Goal: Task Accomplishment & Management: Use online tool/utility

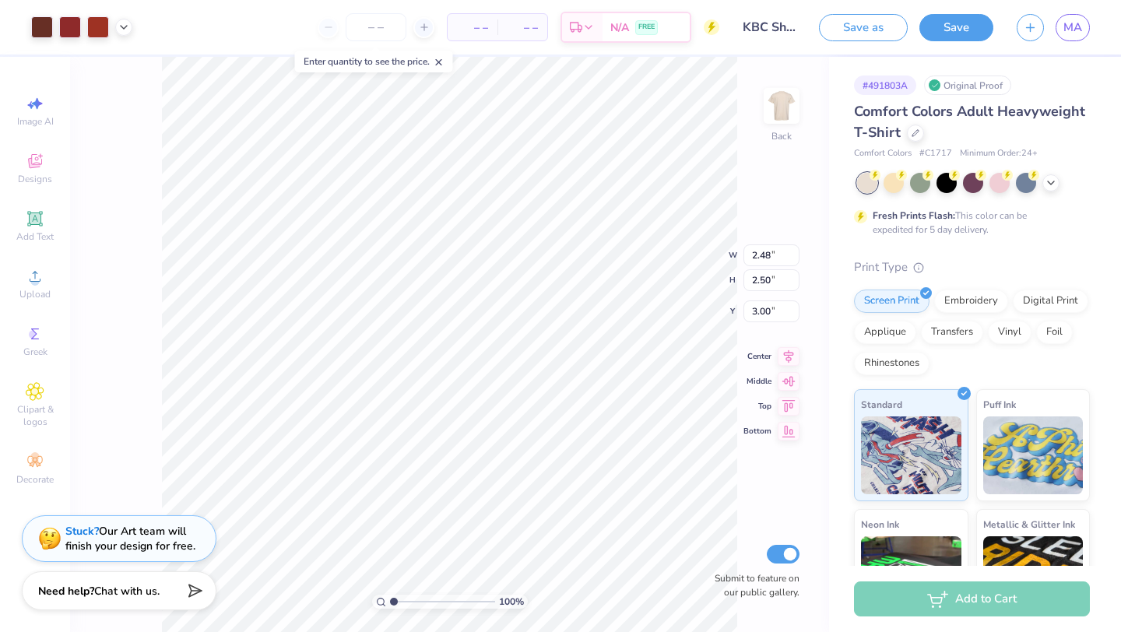
type input "10.86"
type input "10.94"
type input "10.26"
type input "10.33"
click at [975, 23] on button "Save" at bounding box center [956, 25] width 74 height 27
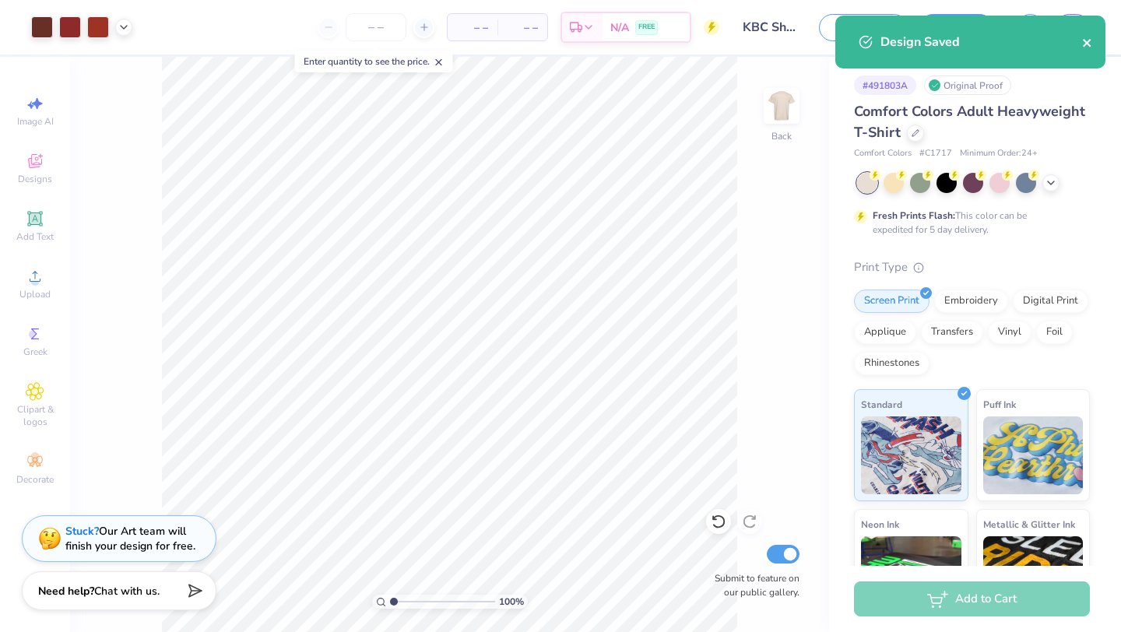
click at [1088, 40] on icon "close" at bounding box center [1087, 43] width 8 height 8
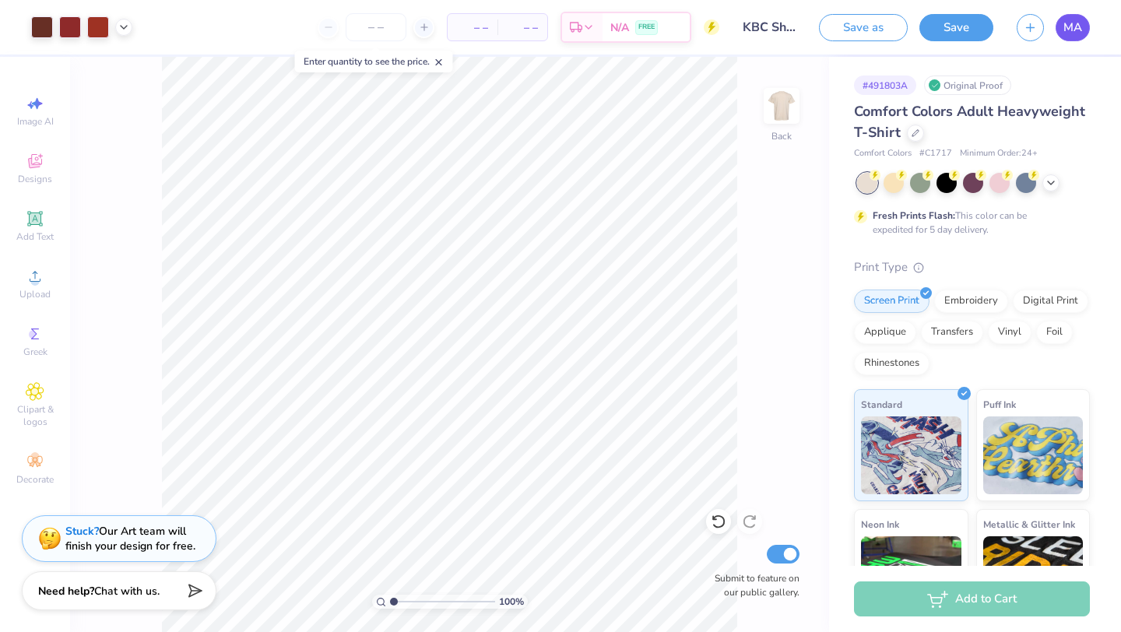
click at [1071, 27] on span "MA" at bounding box center [1072, 28] width 19 height 18
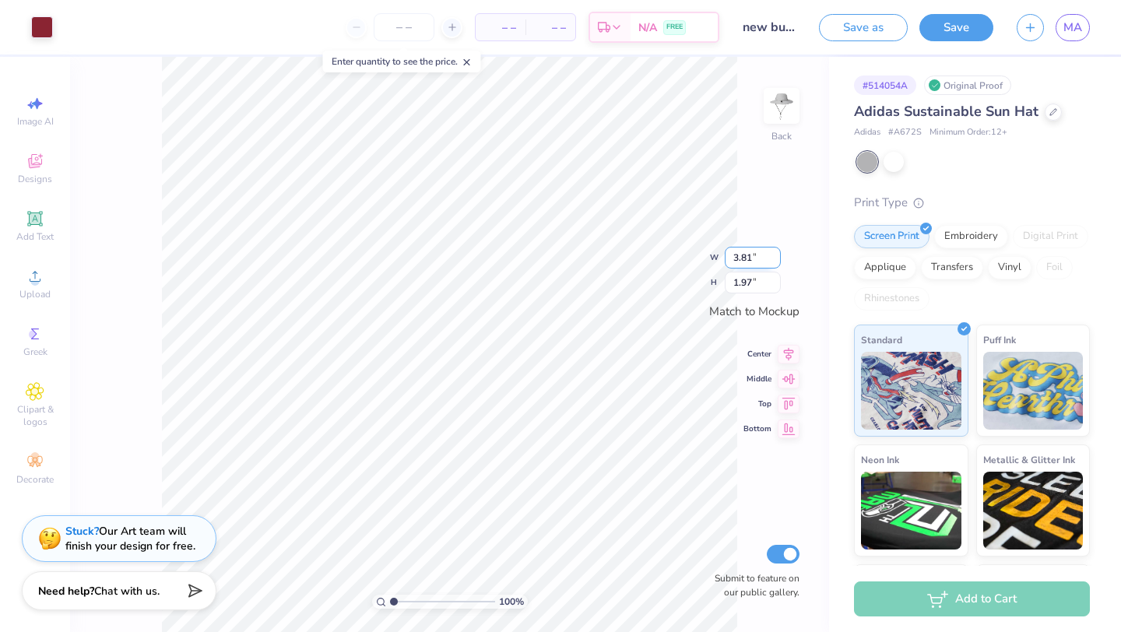
click at [775, 254] on input "3.81" at bounding box center [753, 258] width 56 height 22
click at [775, 254] on input "3.82" at bounding box center [753, 258] width 56 height 22
click at [775, 254] on input "3.83" at bounding box center [753, 258] width 56 height 22
click at [775, 254] on input "3.84" at bounding box center [753, 258] width 56 height 22
click at [775, 254] on input "3.85" at bounding box center [753, 258] width 56 height 22
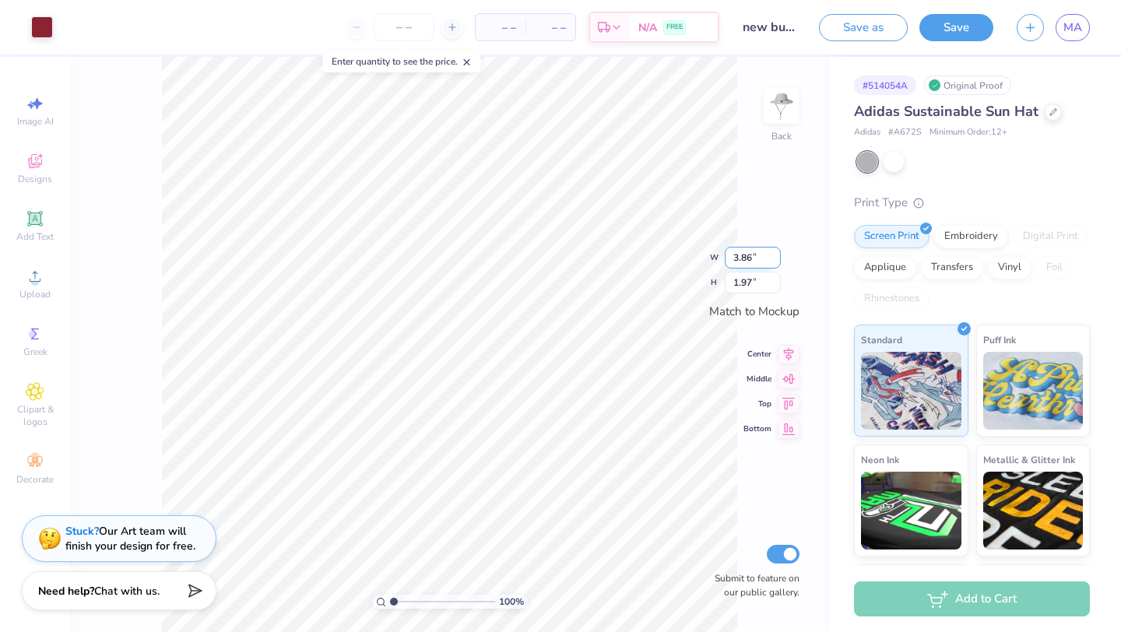
click at [775, 254] on input "3.86" at bounding box center [753, 258] width 56 height 22
click at [775, 254] on input "3.87" at bounding box center [753, 258] width 56 height 22
type input "3.86"
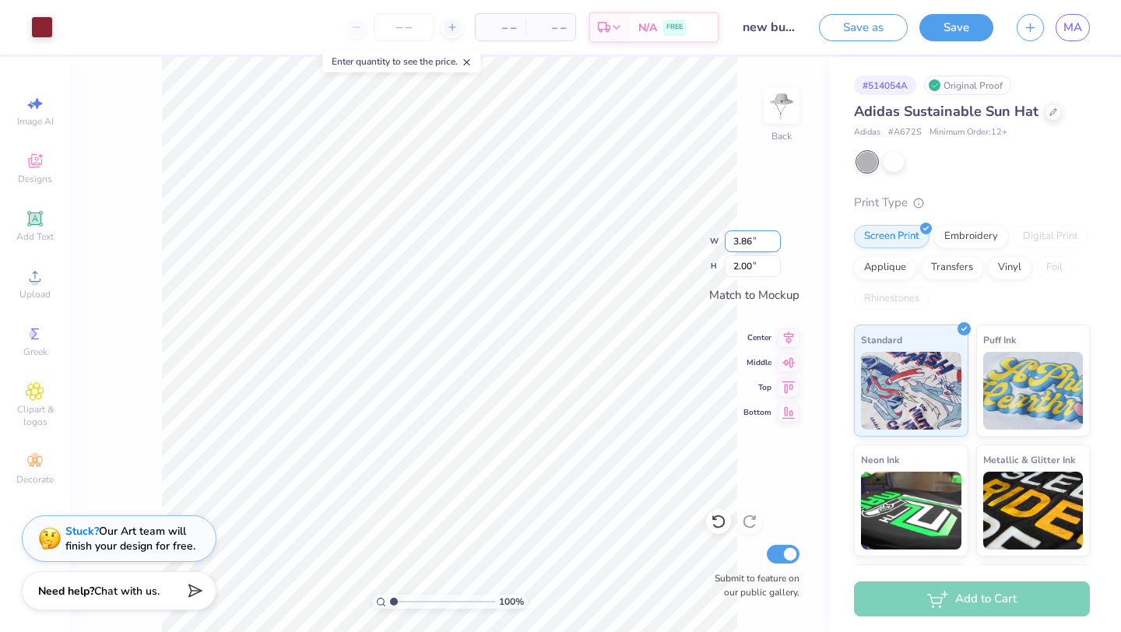
type input "2.00"
type input "3"
type input "3.86"
click at [698, 237] on div "100 % Back W 3.86 H 2.00 Y Center Middle Top Bottom Submit to feature on our pu…" at bounding box center [449, 344] width 759 height 575
click at [744, 239] on input "3.86" at bounding box center [753, 241] width 56 height 22
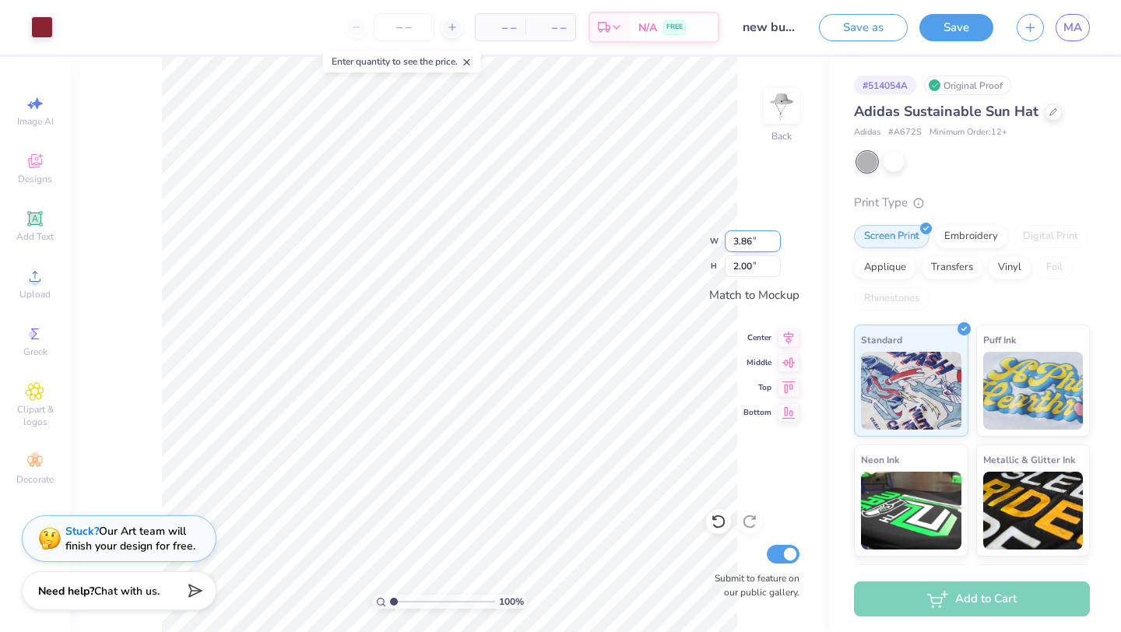
click at [744, 239] on input "3.86" at bounding box center [753, 241] width 56 height 22
click at [1071, 25] on span "MA" at bounding box center [1072, 28] width 19 height 18
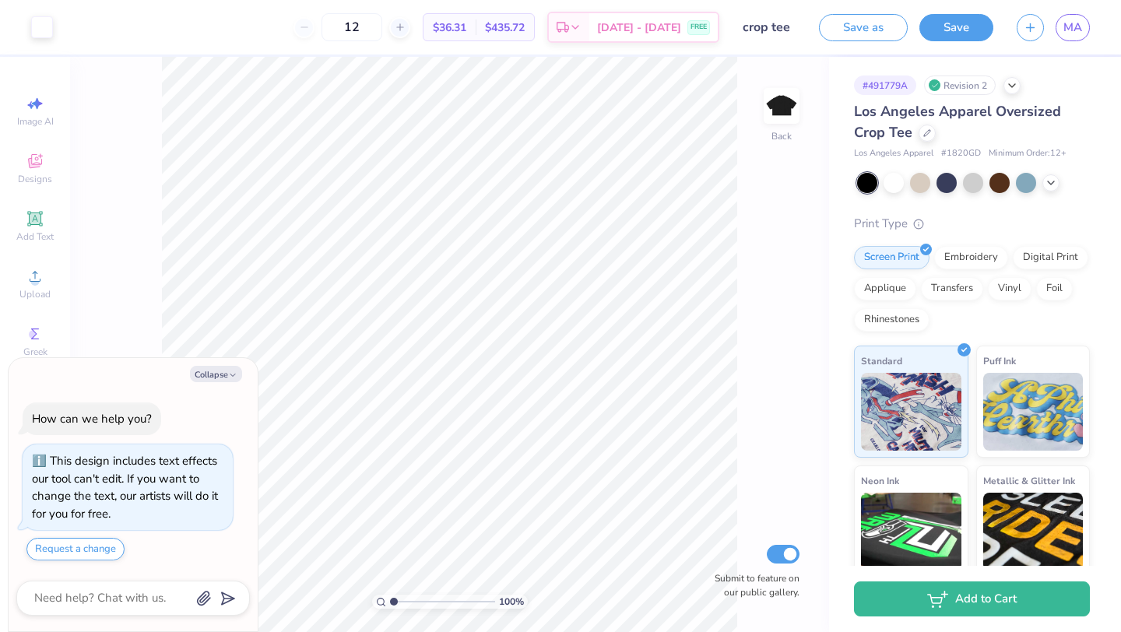
type textarea "x"
click at [770, 260] on input "4.00" at bounding box center [771, 255] width 56 height 22
click at [769, 260] on input "4.00" at bounding box center [771, 255] width 56 height 22
click at [764, 261] on input "4.00" at bounding box center [771, 255] width 56 height 22
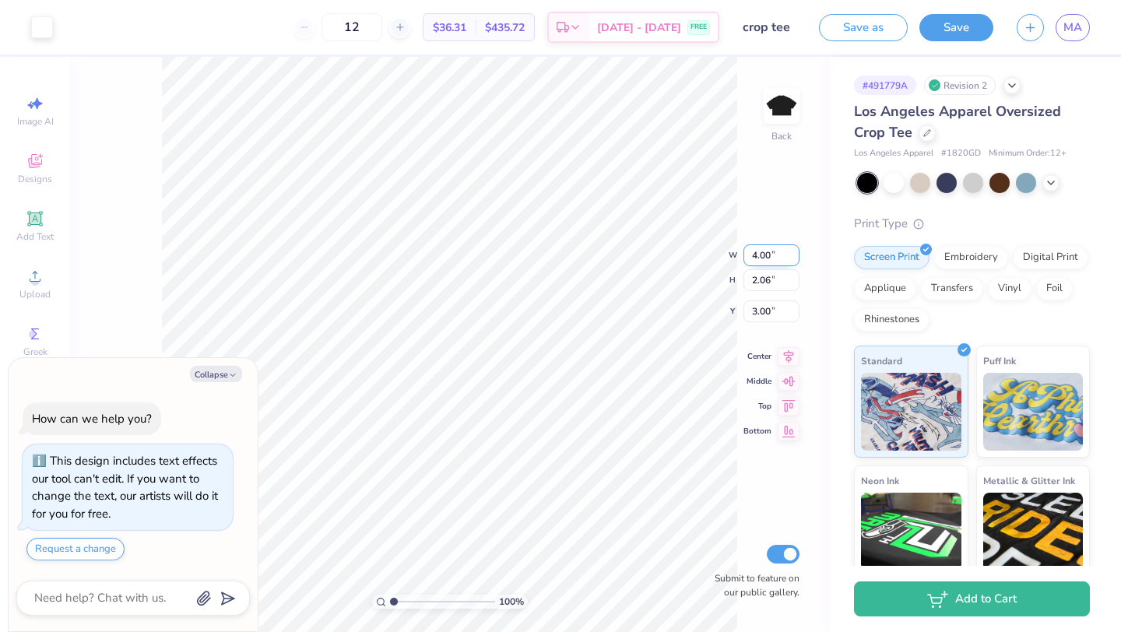
paste input "3.86"
type input "3.86"
click at [941, 30] on button "Save" at bounding box center [956, 25] width 74 height 27
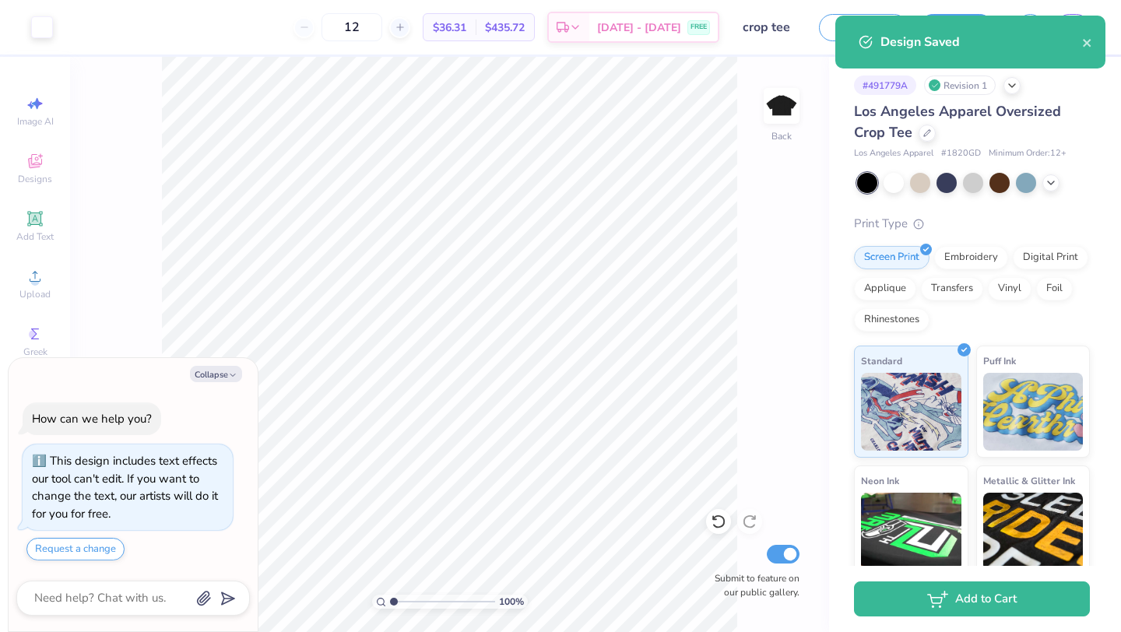
click at [1098, 42] on div "Design Saved" at bounding box center [970, 42] width 270 height 53
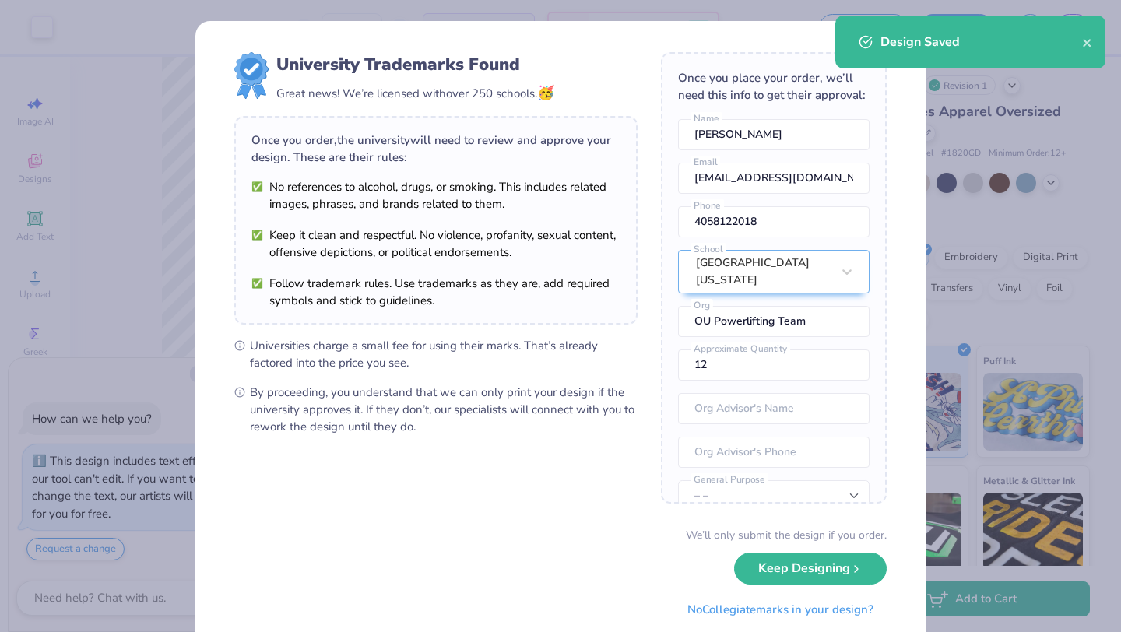
click at [1093, 42] on div "Design Saved" at bounding box center [970, 42] width 270 height 53
click at [1082, 44] on icon "close" at bounding box center [1087, 43] width 11 height 12
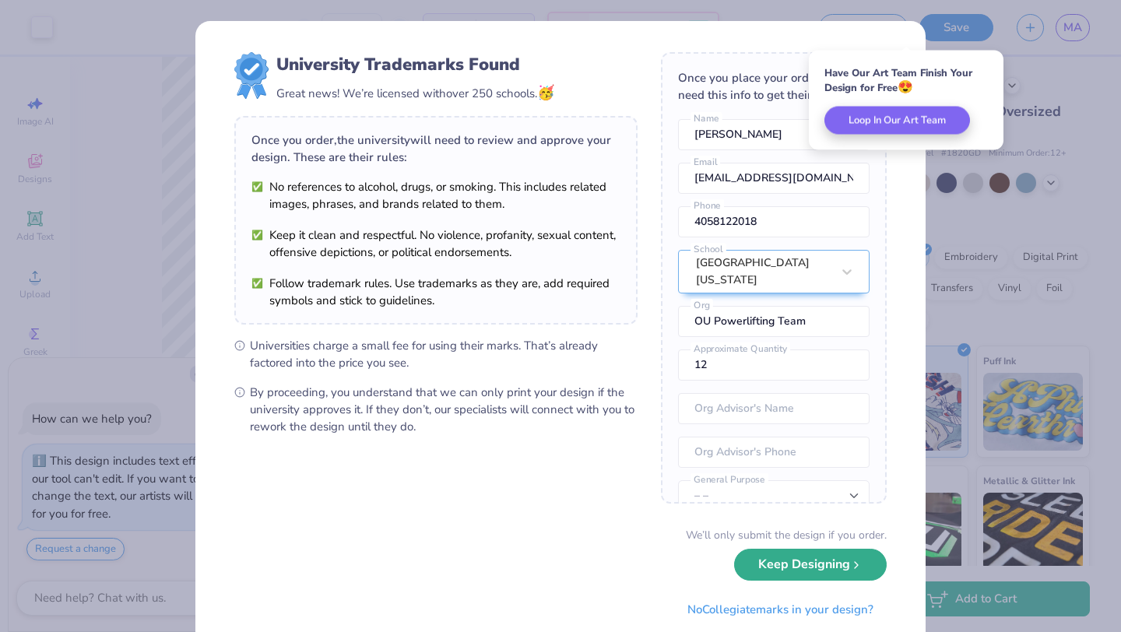
click at [763, 578] on button "Keep Designing" at bounding box center [810, 565] width 153 height 32
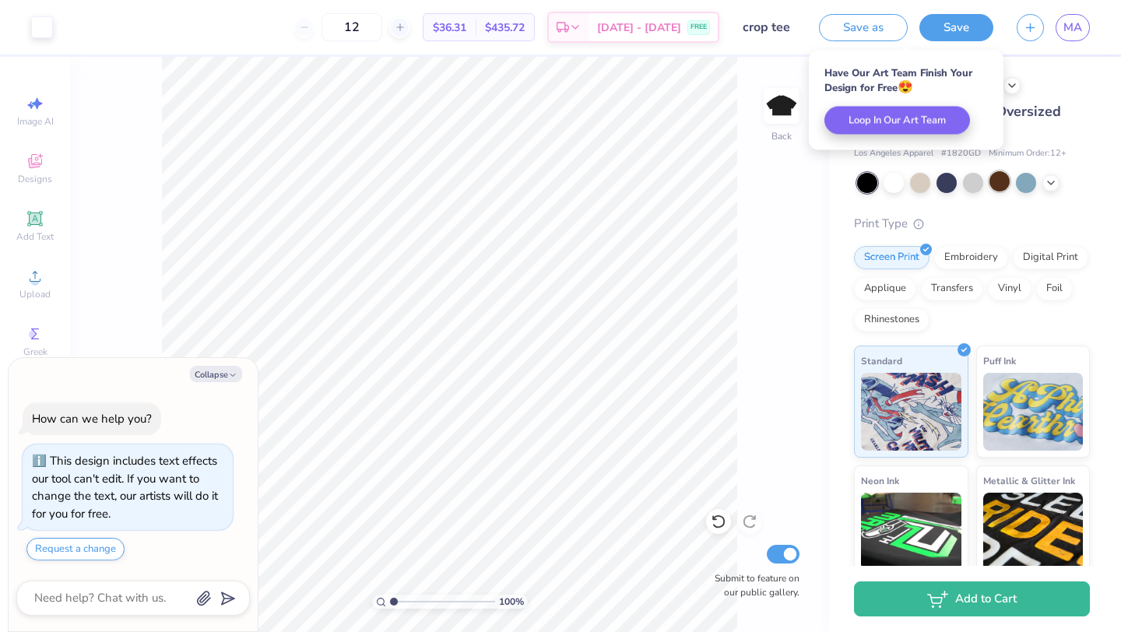
type textarea "x"
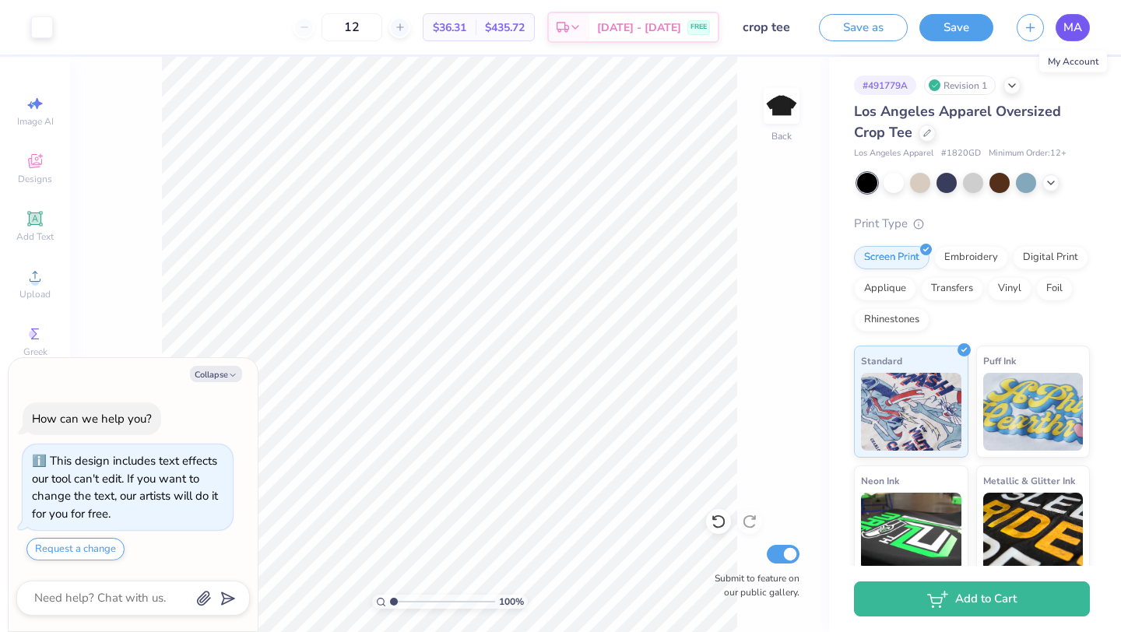
click at [1066, 37] on link "MA" at bounding box center [1073, 27] width 34 height 27
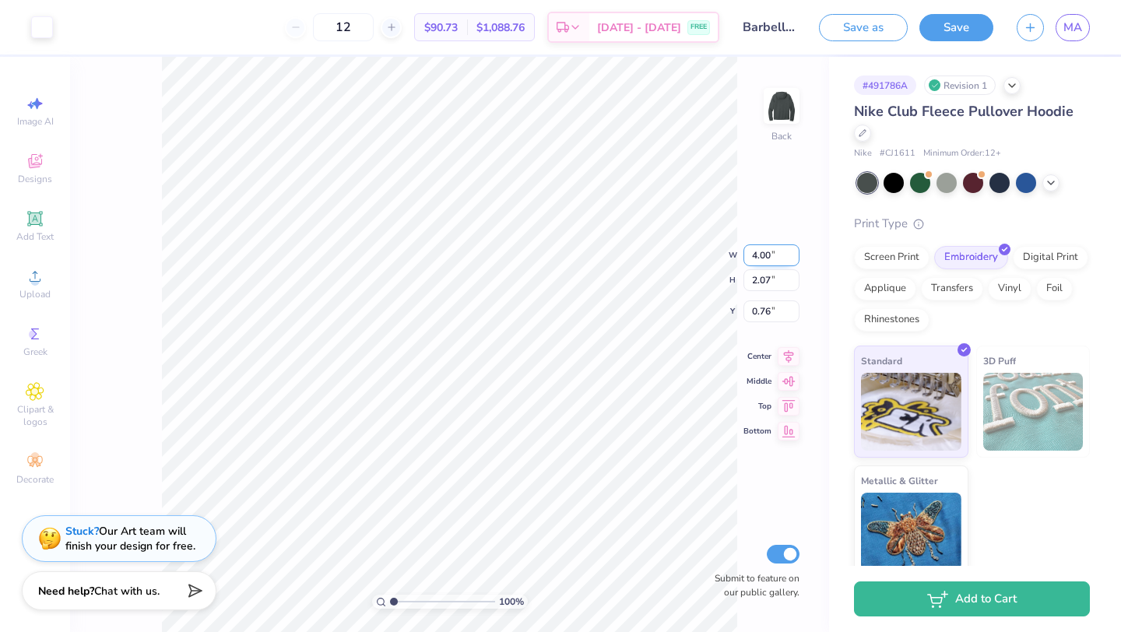
click at [757, 253] on input "4.00" at bounding box center [771, 255] width 56 height 22
paste input "3.86"
type input "3.86"
type input "1.99"
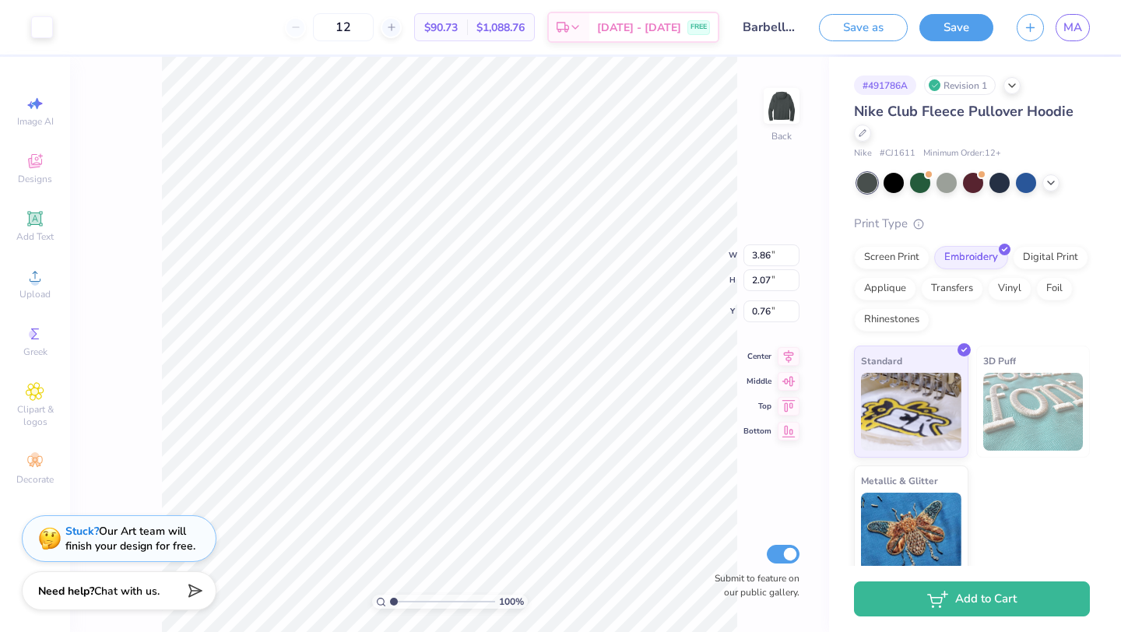
type input "0.79"
click at [751, 217] on div "100 % Back W 3.86 3.86 " H 1.99 2.07 " Y 0.79 0.76 " Center Middle Top Bottom S…" at bounding box center [449, 344] width 759 height 575
type input "0.50"
click at [952, 34] on button "Save" at bounding box center [956, 25] width 74 height 27
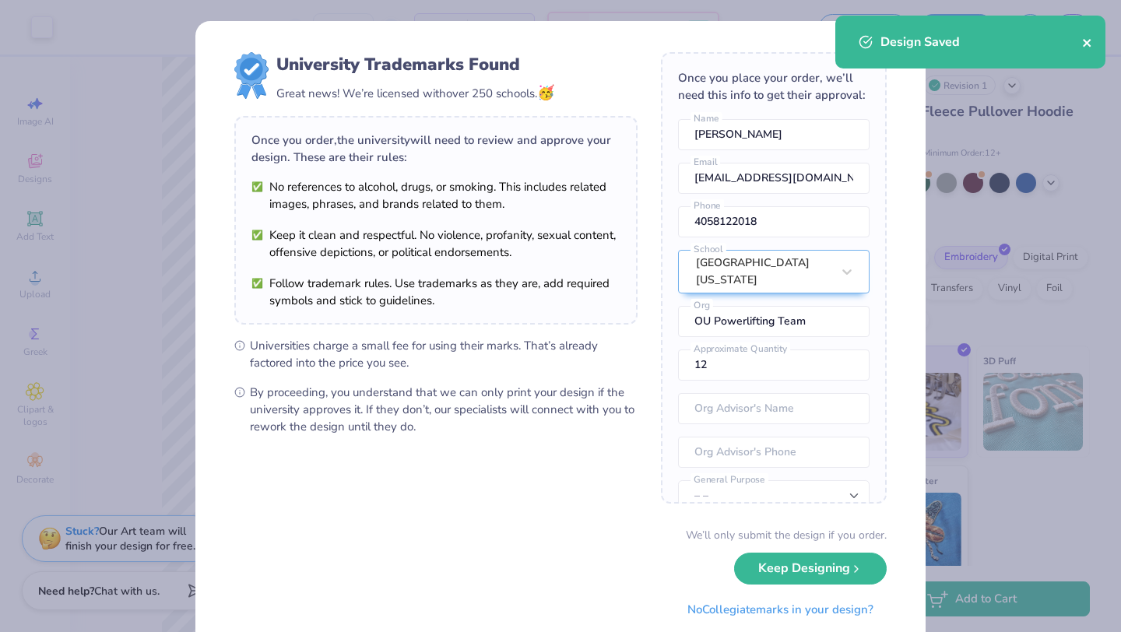
click at [1090, 44] on icon "close" at bounding box center [1087, 43] width 11 height 12
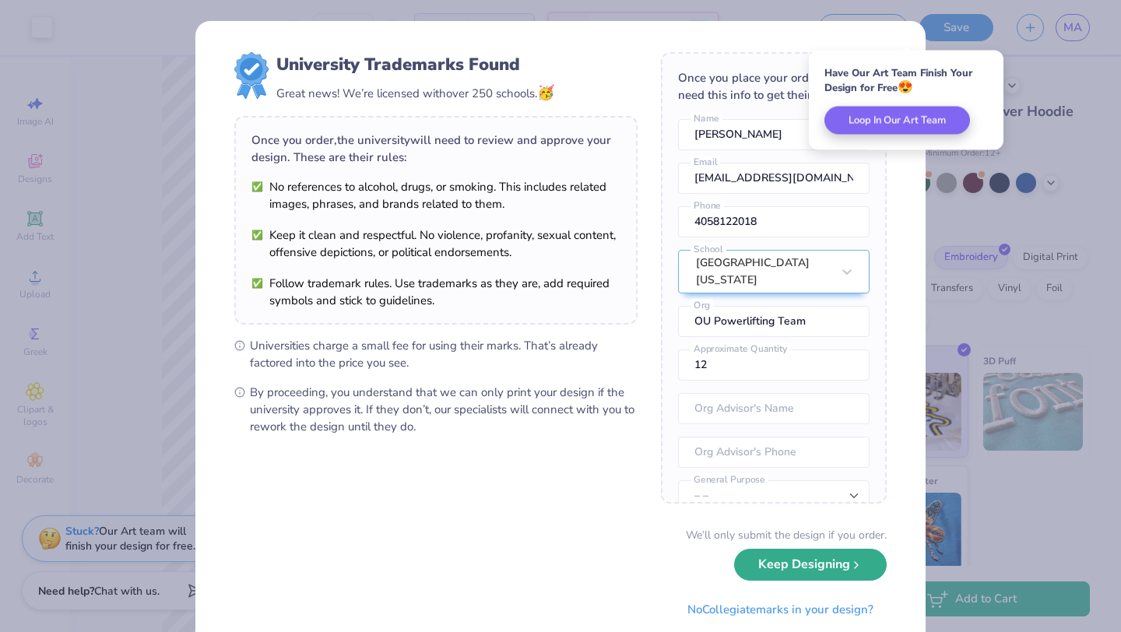
click at [796, 573] on button "Keep Designing" at bounding box center [810, 565] width 153 height 32
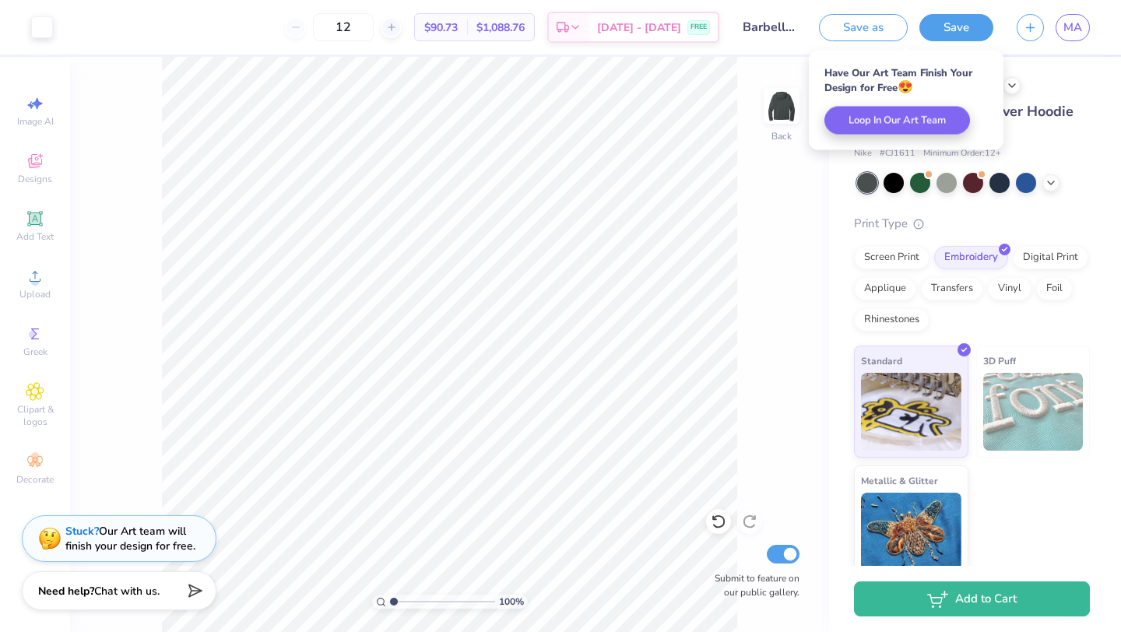
click at [1072, 46] on div "Save as Save MA" at bounding box center [970, 27] width 302 height 54
click at [1072, 36] on link "MA" at bounding box center [1073, 27] width 34 height 27
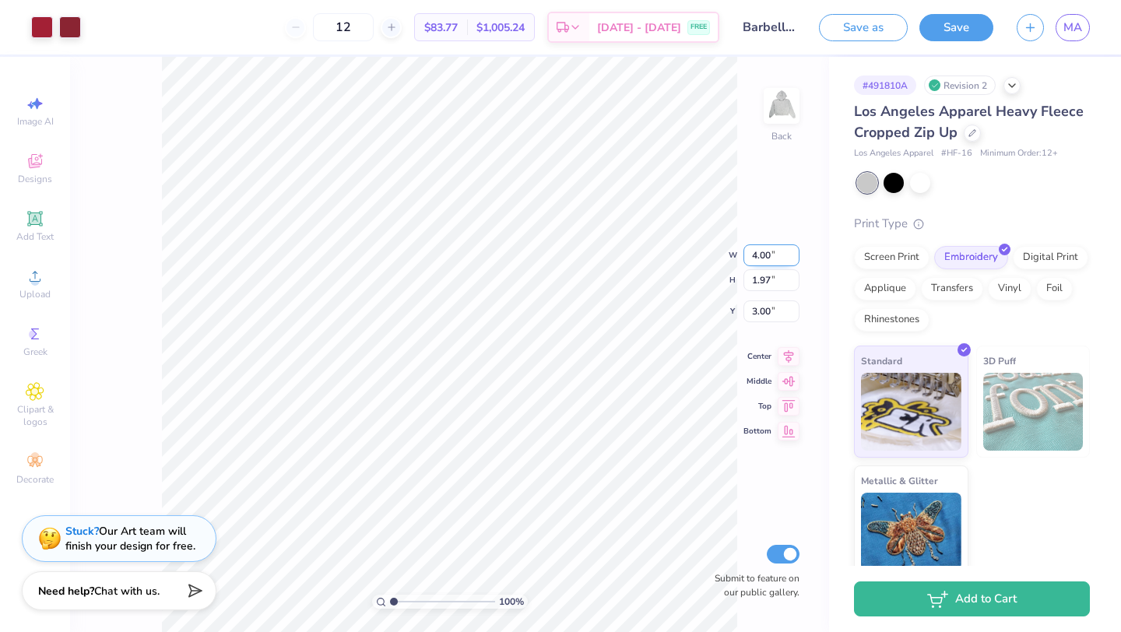
click at [760, 248] on input "4.00" at bounding box center [771, 255] width 56 height 22
paste input "3.86"
type input "3.86"
type input "1.90"
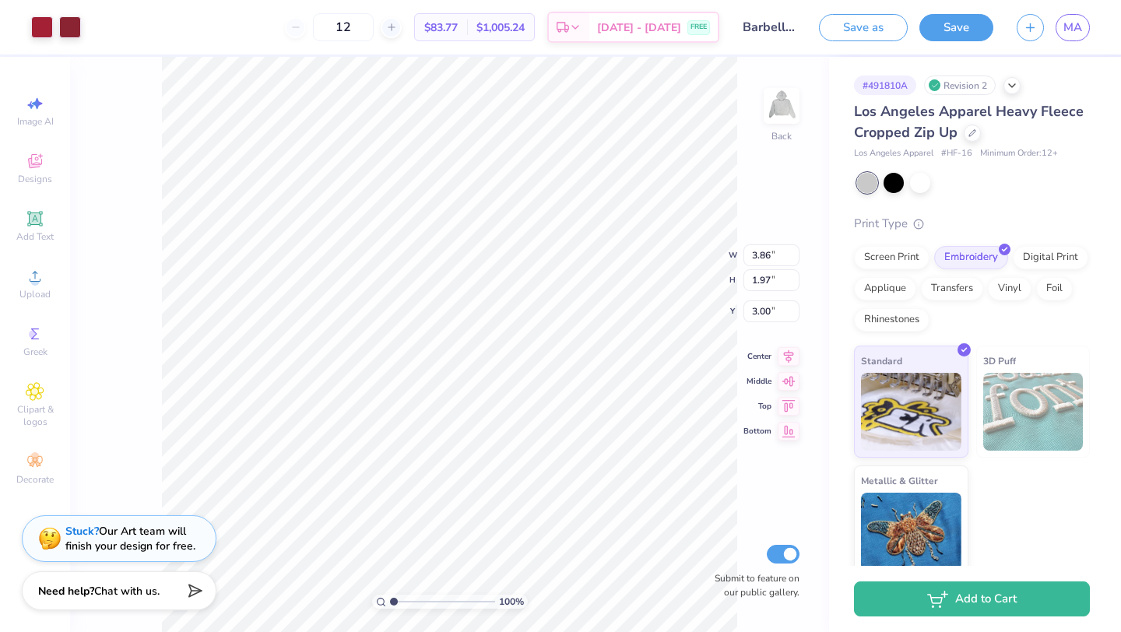
type input "3.03"
click at [737, 190] on div "100 % Back W 3.86 3.86 " H 1.90 1.97 " Y 3.03 3.00 " Center Middle Top Bottom S…" at bounding box center [449, 344] width 759 height 575
click at [873, 260] on div "Screen Print" at bounding box center [892, 255] width 76 height 23
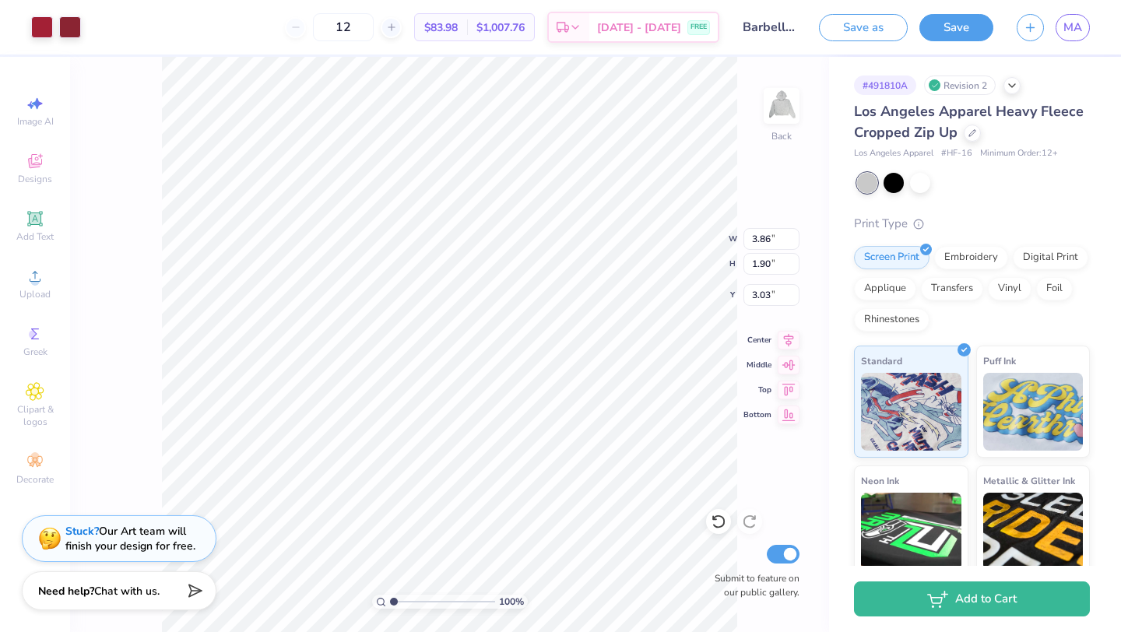
type input "3.00"
click at [942, 29] on button "Save" at bounding box center [956, 25] width 74 height 27
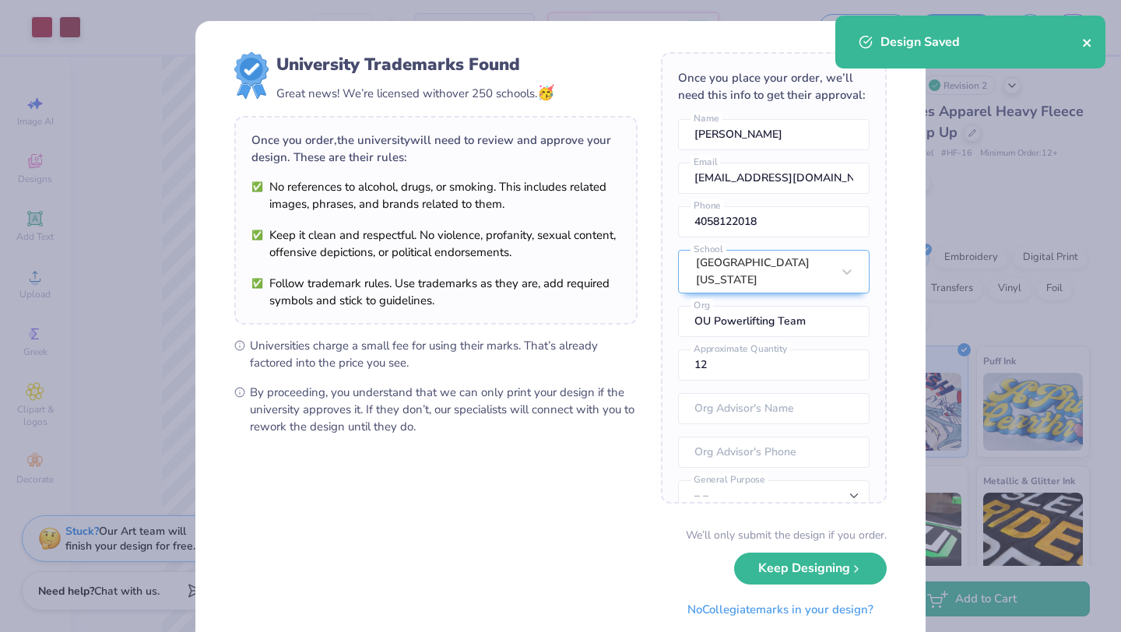
click at [1085, 40] on icon "close" at bounding box center [1087, 43] width 11 height 12
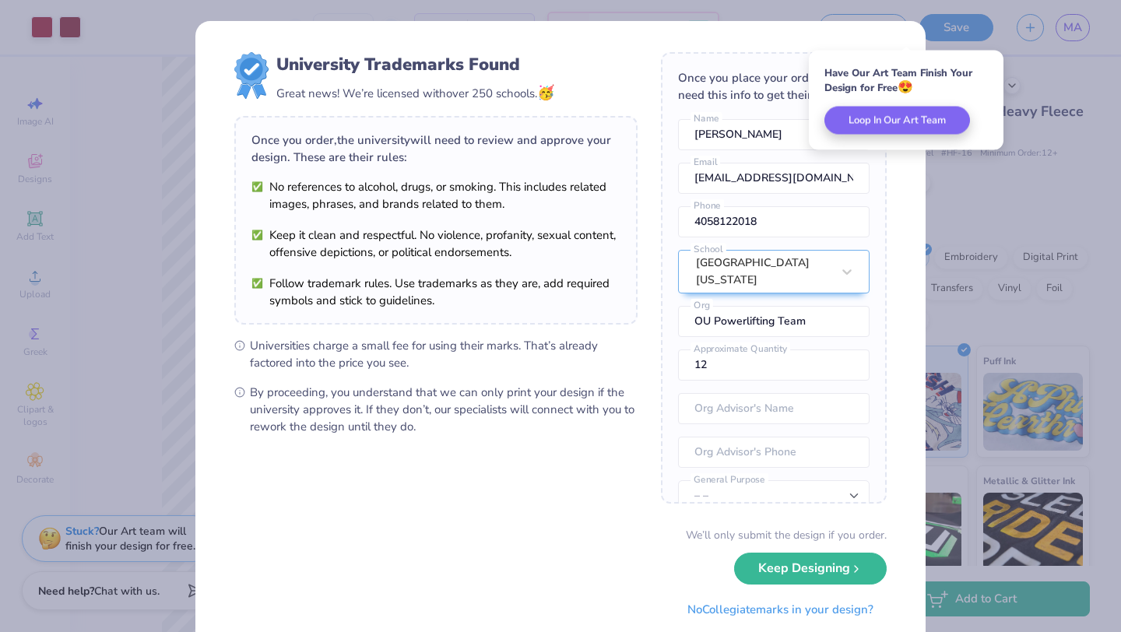
click at [856, 551] on div "We’ll only submit the design if you order. Keep Designing No Collegiate marks i…" at bounding box center [560, 576] width 652 height 98
click at [856, 558] on button "Keep Designing" at bounding box center [810, 565] width 153 height 32
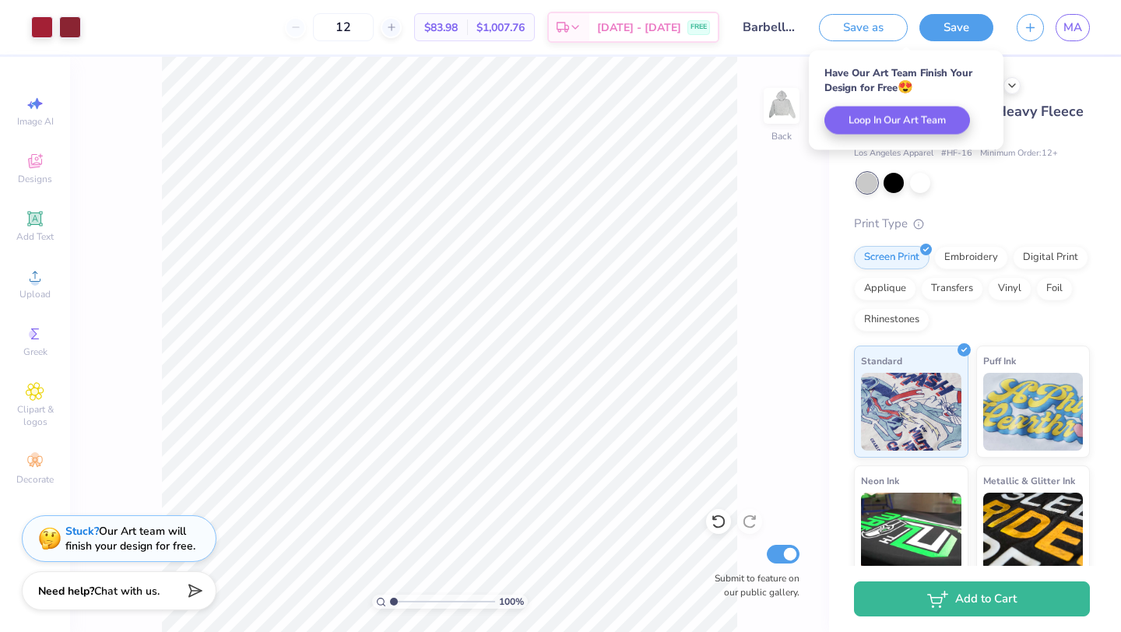
click at [759, 27] on input "Barbell Cropped Zip Up" at bounding box center [769, 27] width 76 height 31
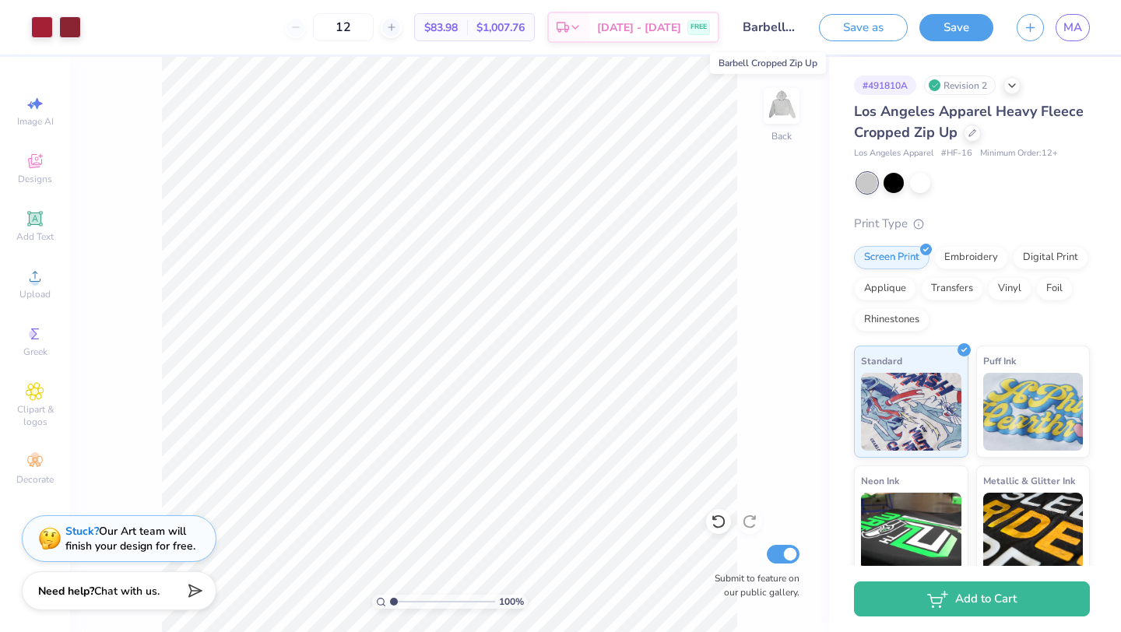
click at [749, 26] on input "Barbell Cropped Zip Up" at bounding box center [769, 27] width 76 height 31
click at [759, 26] on input "Barbell Cropped Zip Up" at bounding box center [769, 27] width 76 height 31
click at [775, 33] on input "Barbell Cropped Zip Up" at bounding box center [769, 27] width 76 height 31
click at [886, 30] on button "Save as" at bounding box center [863, 25] width 89 height 27
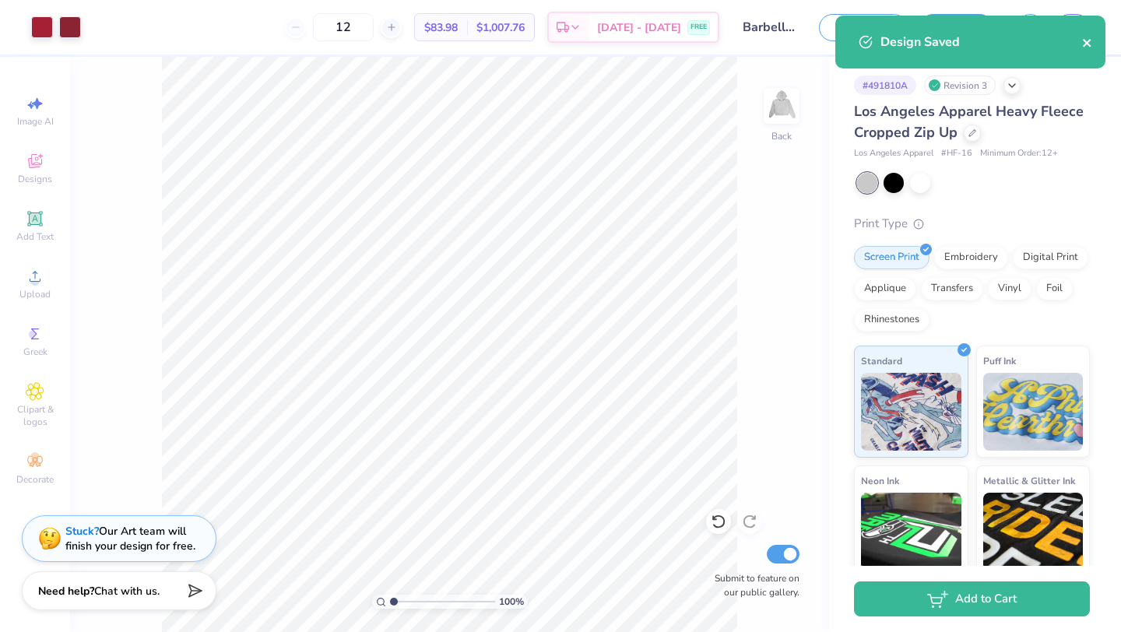
click at [1086, 38] on icon "close" at bounding box center [1087, 43] width 11 height 12
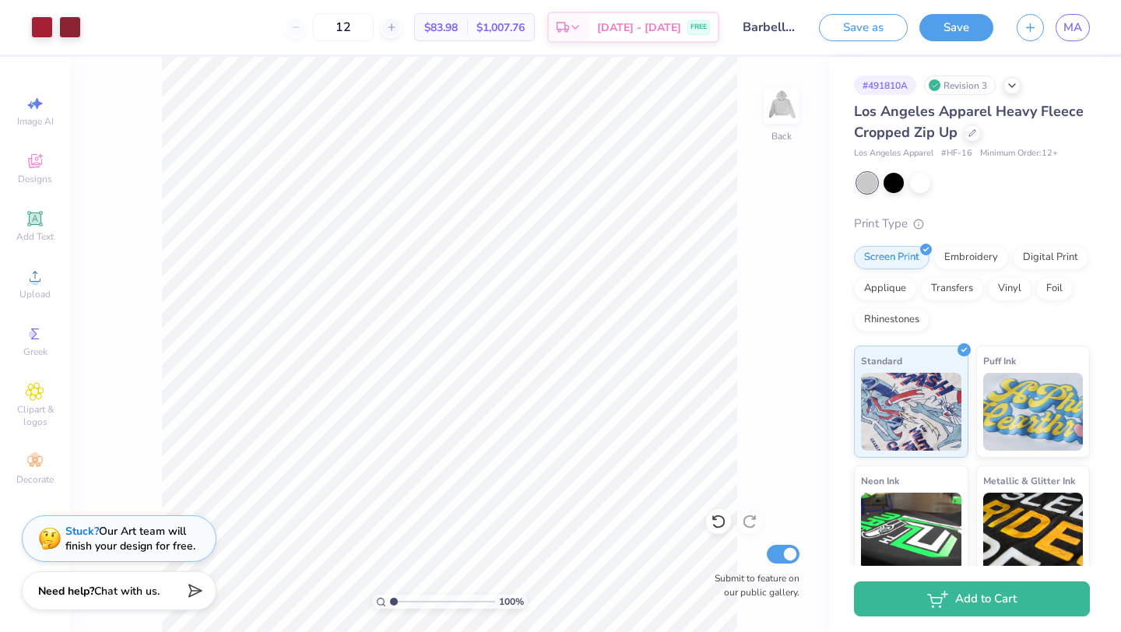
click at [1083, 19] on div "Design Saved" at bounding box center [970, 15] width 276 height 6
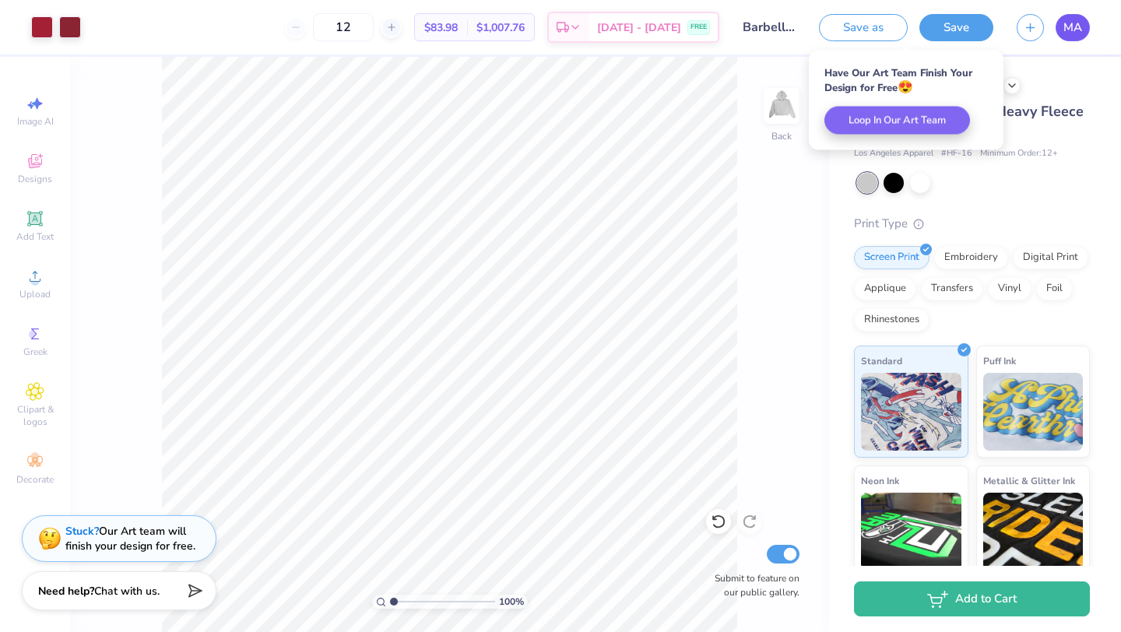
click at [1073, 28] on span "MA" at bounding box center [1072, 28] width 19 height 18
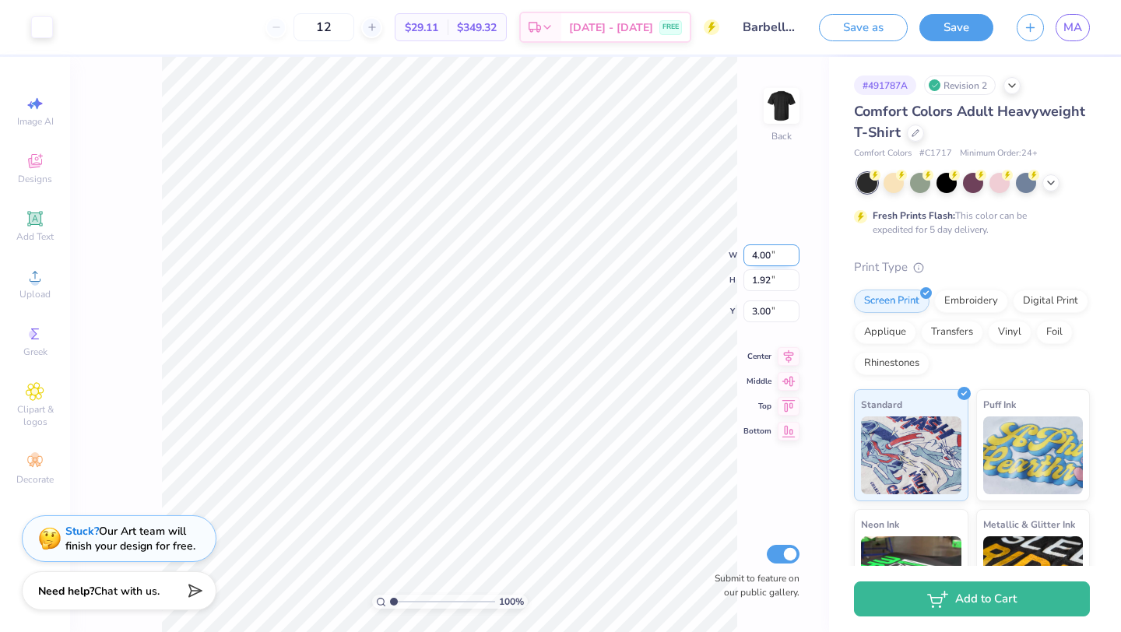
click at [757, 259] on input "4.00" at bounding box center [771, 255] width 56 height 22
click at [758, 259] on input "4.00" at bounding box center [771, 255] width 56 height 22
paste input "3.86"
type input "3.86"
click at [1049, 177] on icon at bounding box center [1051, 181] width 12 height 12
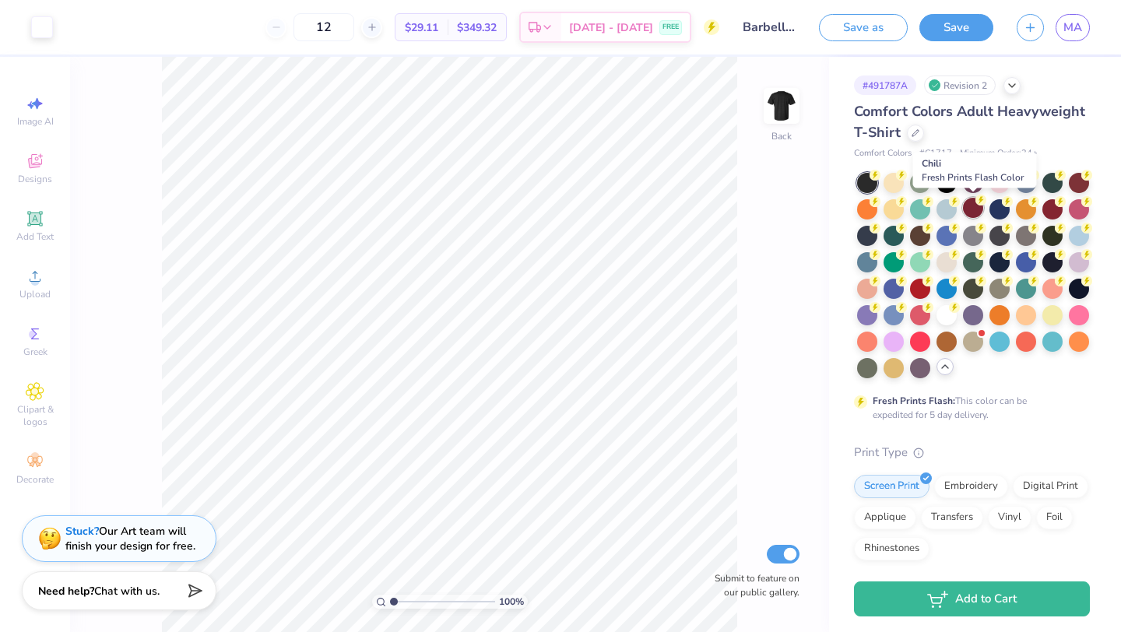
click at [880, 181] on circle at bounding box center [874, 175] width 11 height 11
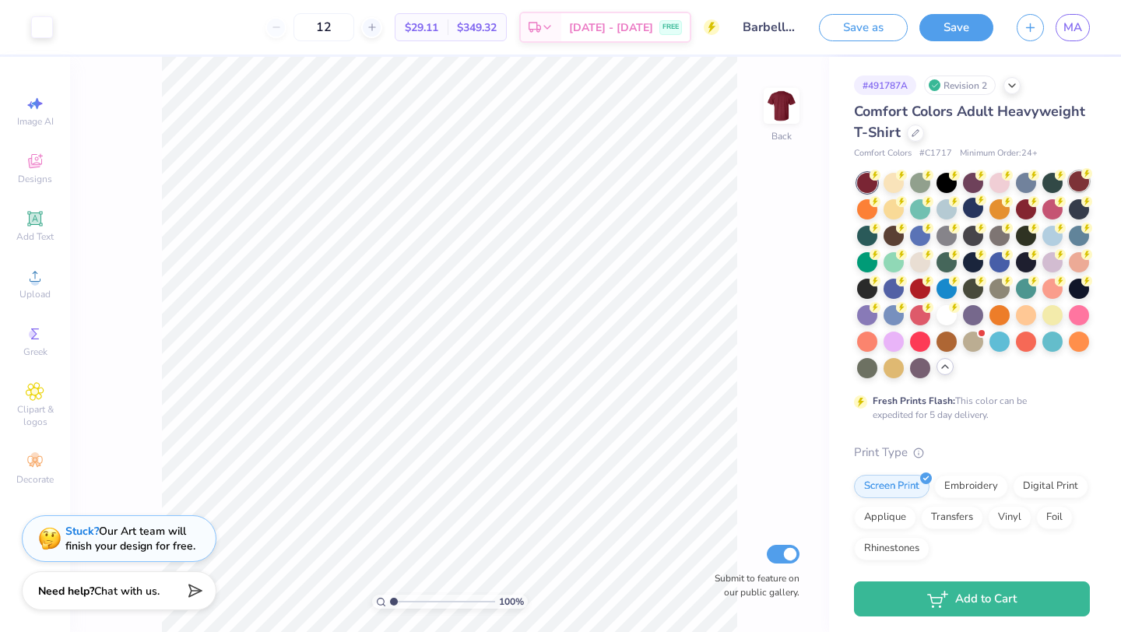
click at [1069, 184] on div at bounding box center [1079, 181] width 20 height 20
click at [862, 181] on div at bounding box center [867, 183] width 20 height 20
click at [946, 184] on div at bounding box center [946, 181] width 20 height 20
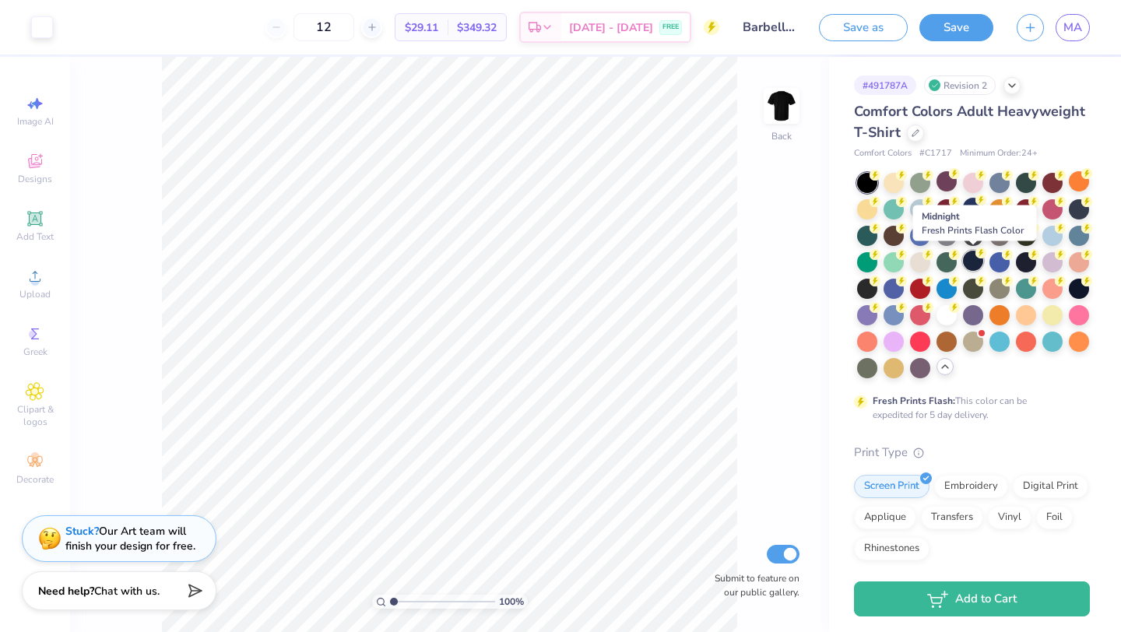
click at [968, 262] on div at bounding box center [973, 261] width 20 height 20
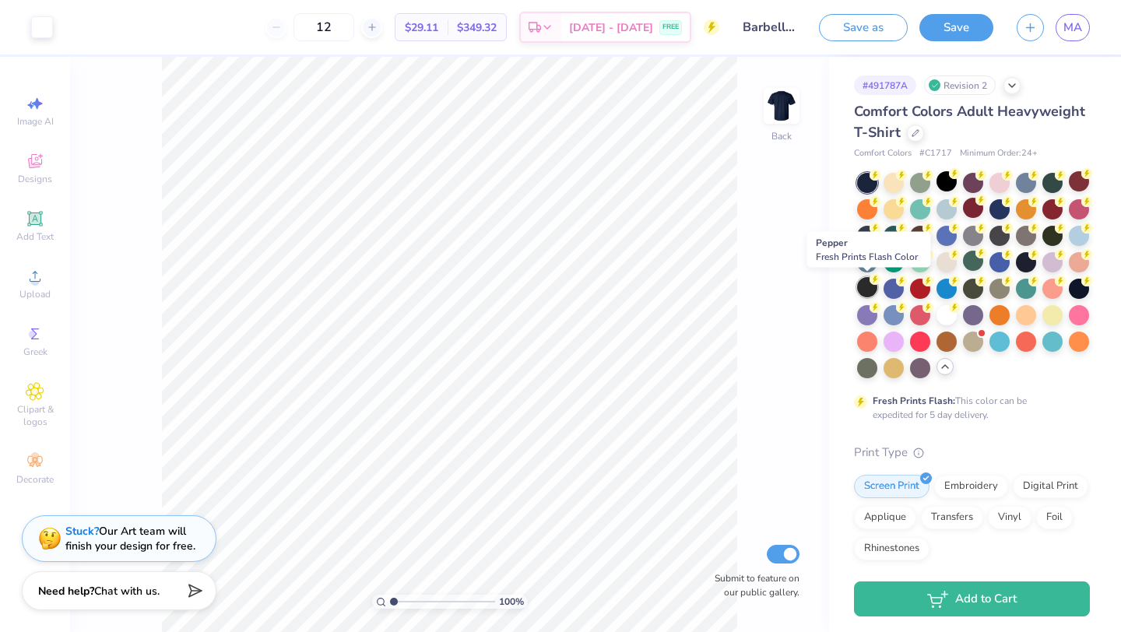
click at [862, 283] on div at bounding box center [867, 287] width 20 height 20
click at [952, 25] on button "Save" at bounding box center [956, 27] width 74 height 27
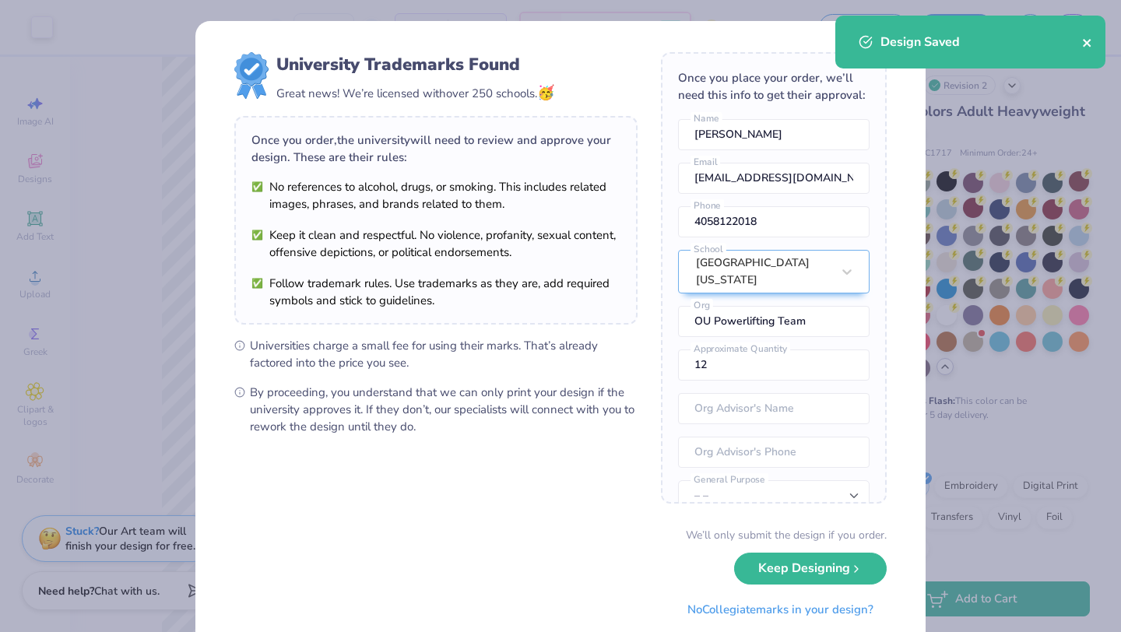
click at [1087, 46] on icon "close" at bounding box center [1087, 43] width 11 height 12
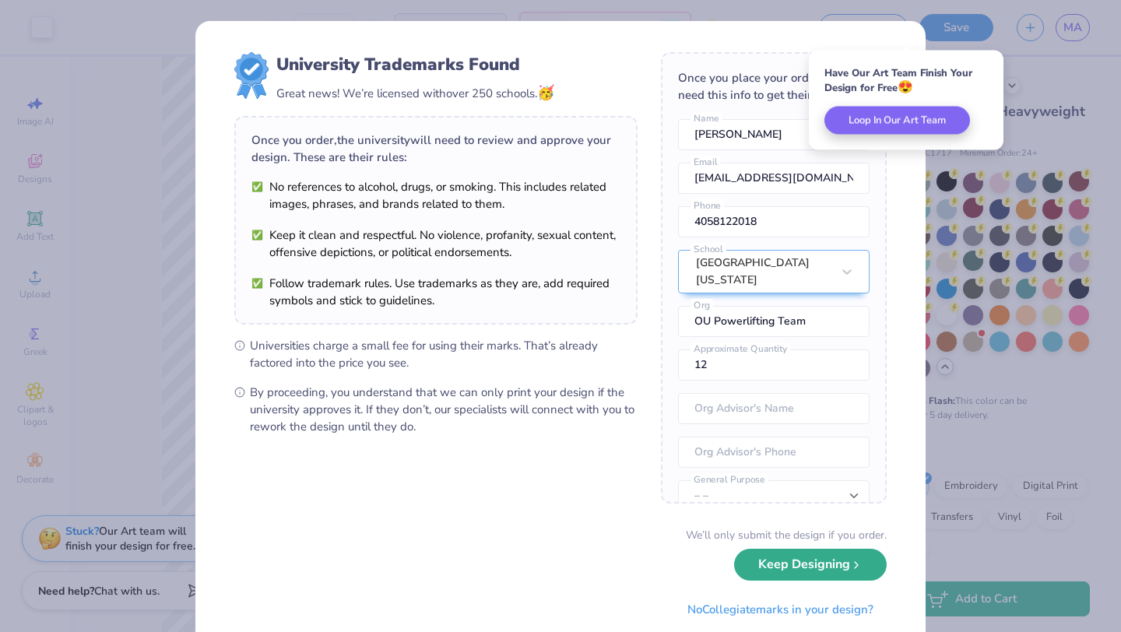
click at [852, 575] on button "Keep Designing" at bounding box center [810, 565] width 153 height 32
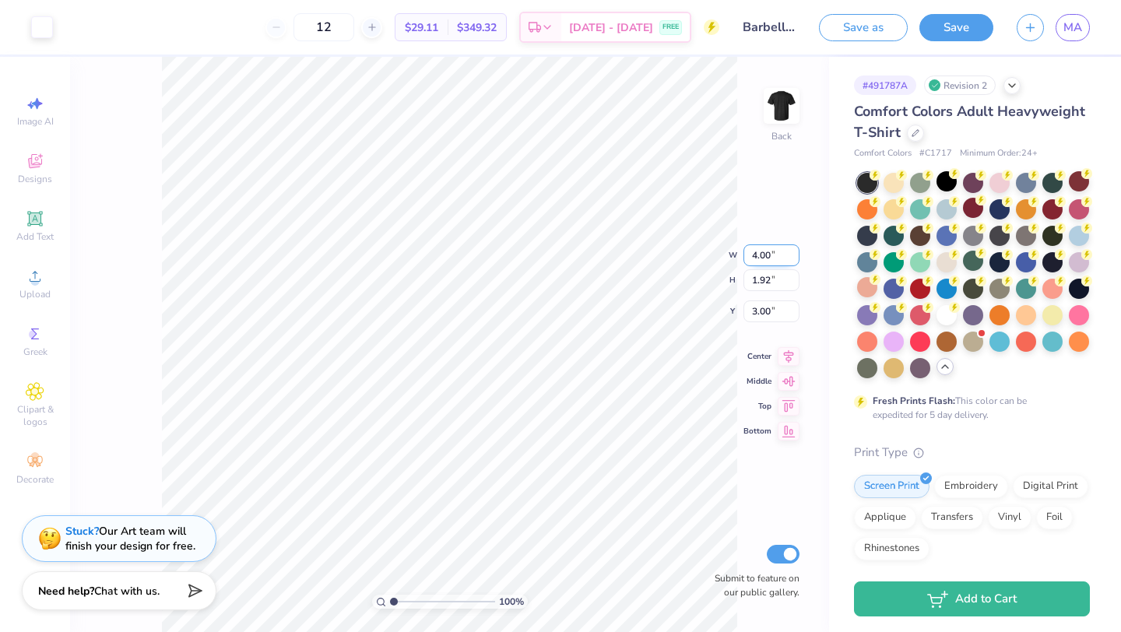
click at [747, 258] on input "4.00" at bounding box center [771, 255] width 56 height 22
click at [748, 258] on input "4.00" at bounding box center [771, 255] width 56 height 22
paste input "3.86"
type input "3.86"
click at [754, 255] on input "4.00" at bounding box center [771, 255] width 56 height 22
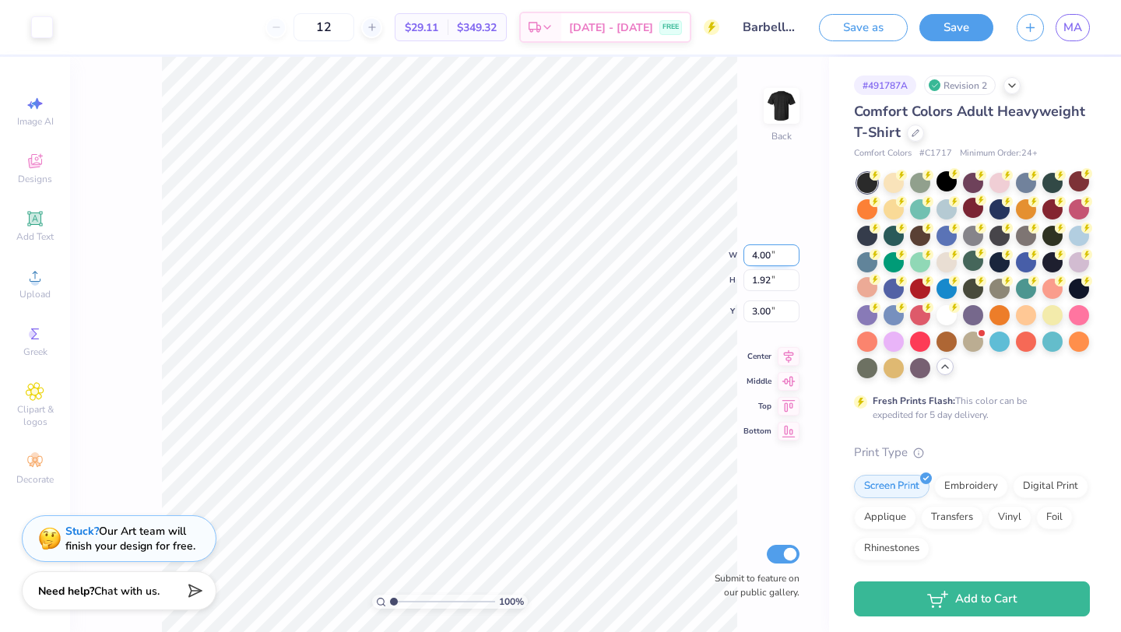
click at [754, 255] on input "4.00" at bounding box center [771, 255] width 56 height 22
paste input "3.86"
type input "3.86"
type input "1.85"
type input "3.03"
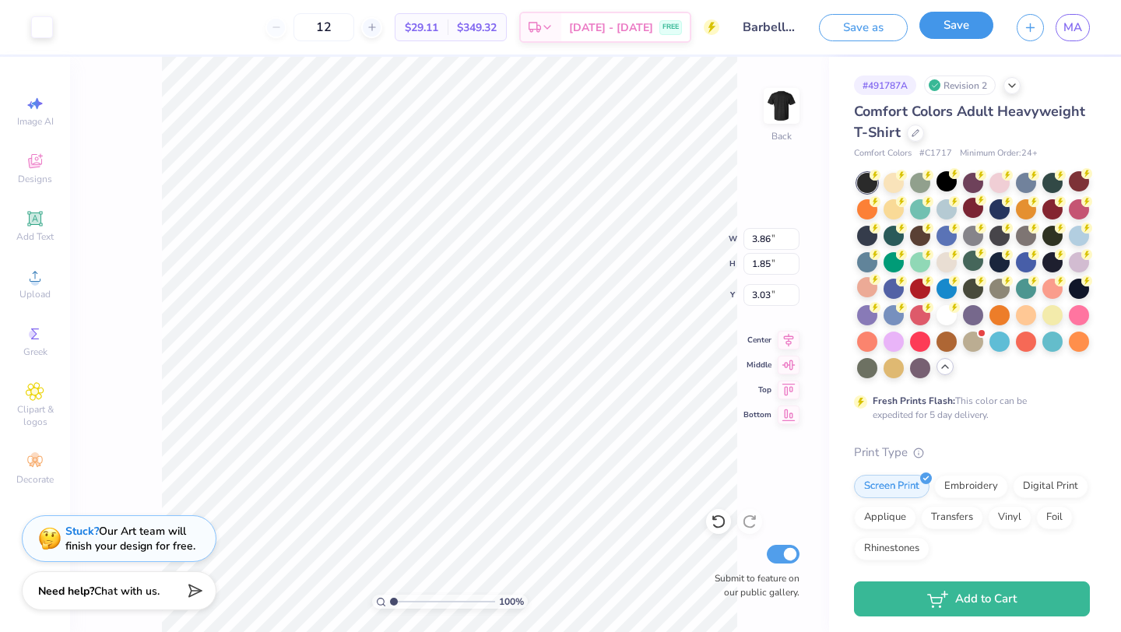
click at [969, 30] on button "Save" at bounding box center [956, 25] width 74 height 27
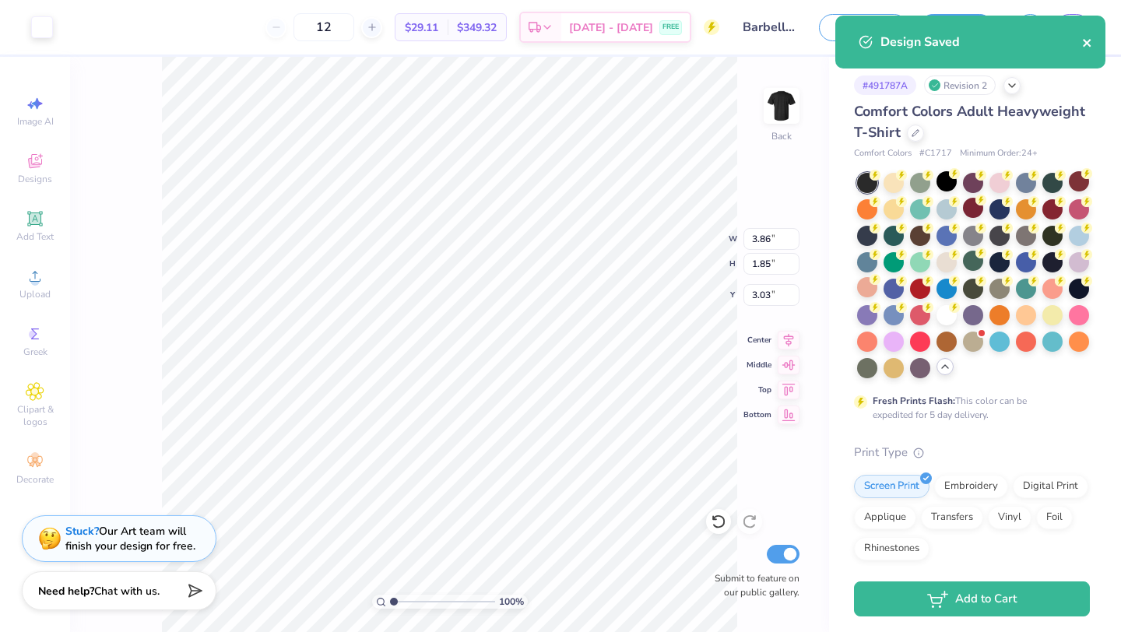
click at [1086, 47] on icon "close" at bounding box center [1087, 43] width 11 height 12
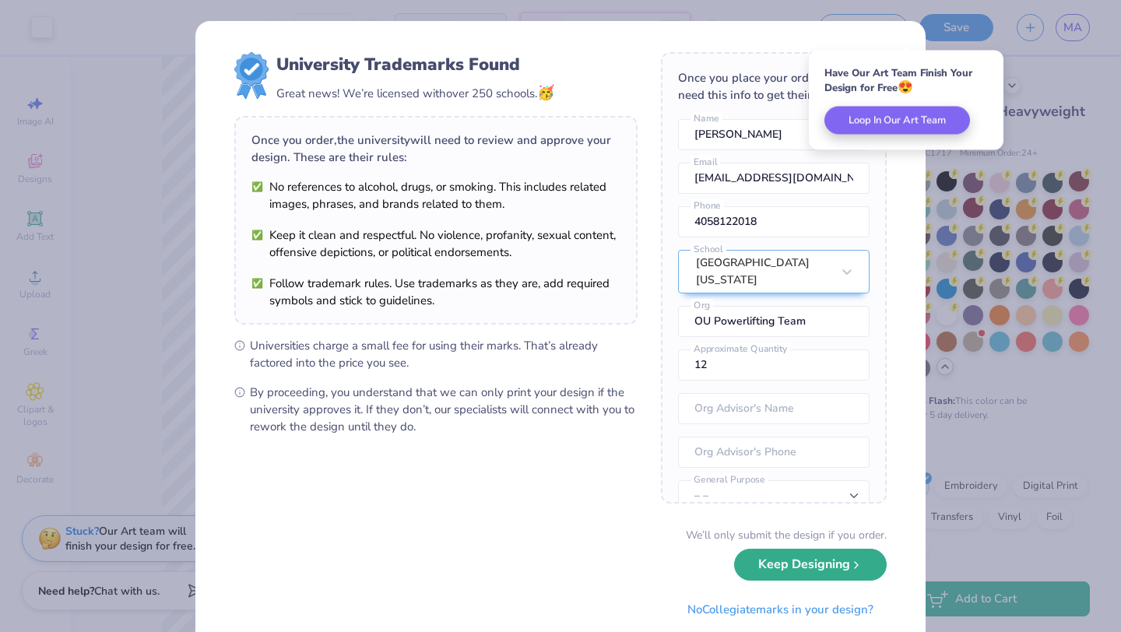
click at [841, 565] on button "Keep Designing" at bounding box center [810, 565] width 153 height 32
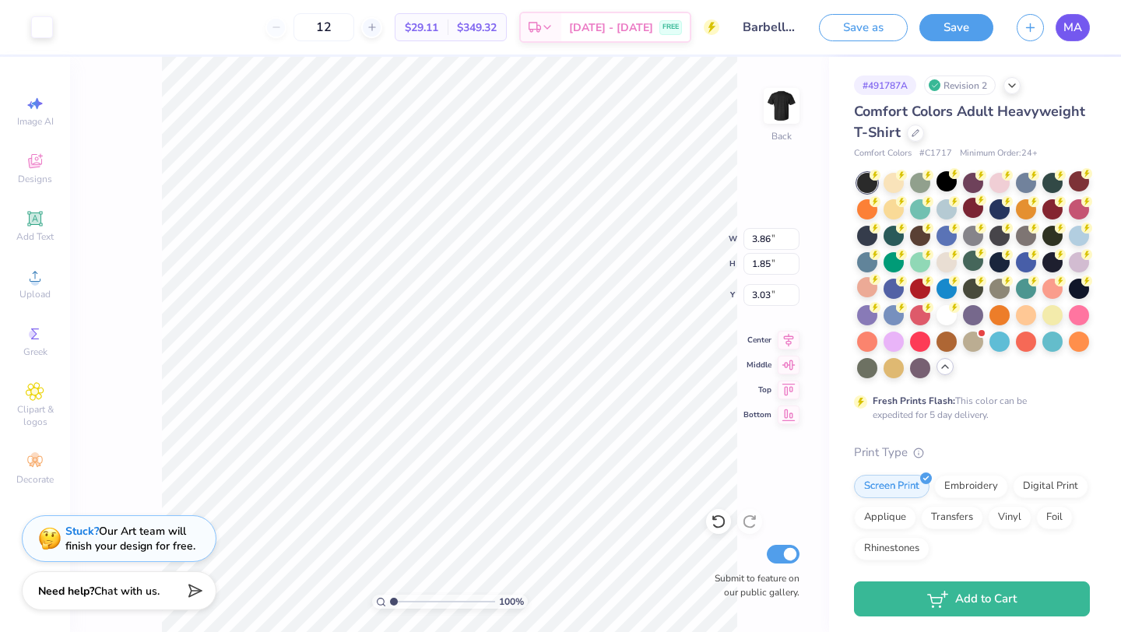
click at [1066, 30] on span "MA" at bounding box center [1072, 28] width 19 height 18
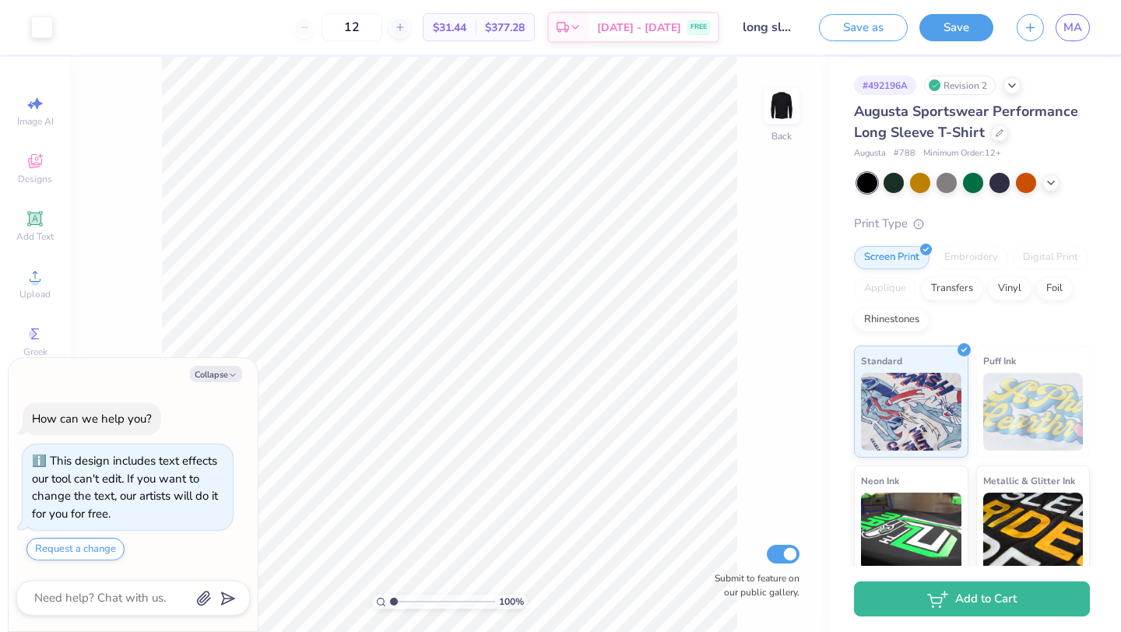
type textarea "x"
click at [770, 252] on input "4.00" at bounding box center [771, 255] width 56 height 22
click at [769, 253] on input "4.00" at bounding box center [771, 255] width 56 height 22
paste input "3.86"
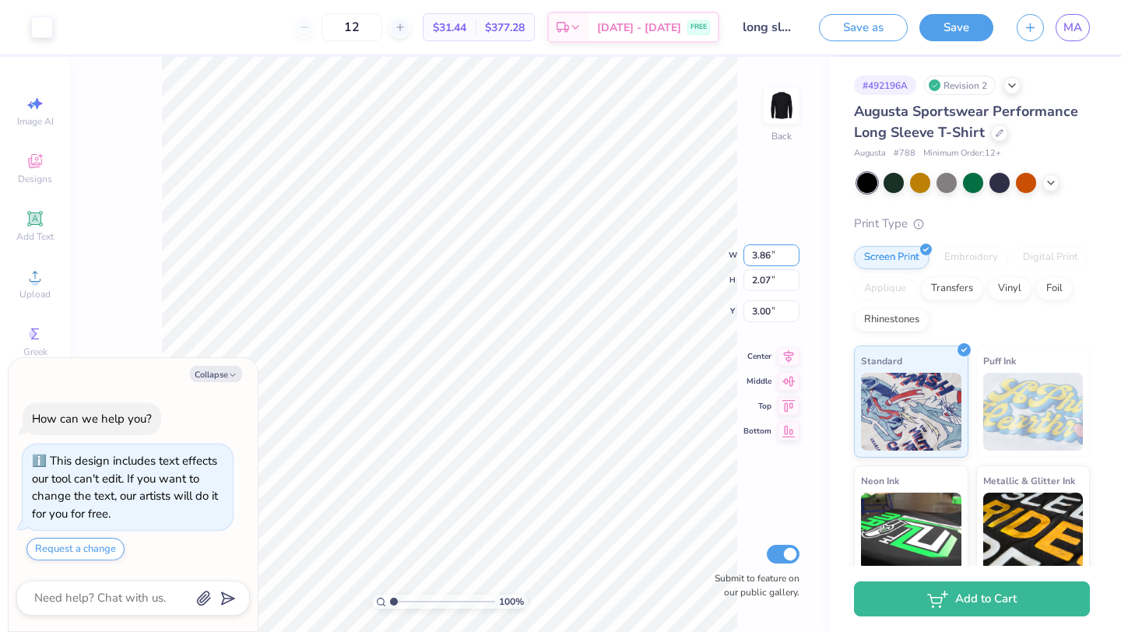
type input "3.86"
type textarea "x"
type input "2.00"
type input "3.04"
click at [746, 169] on div "100 % Back W 3.86 3.86 " H 2.00 2.00 " Y 3.04 3.04 " Center Middle Top Bottom S…" at bounding box center [449, 344] width 759 height 575
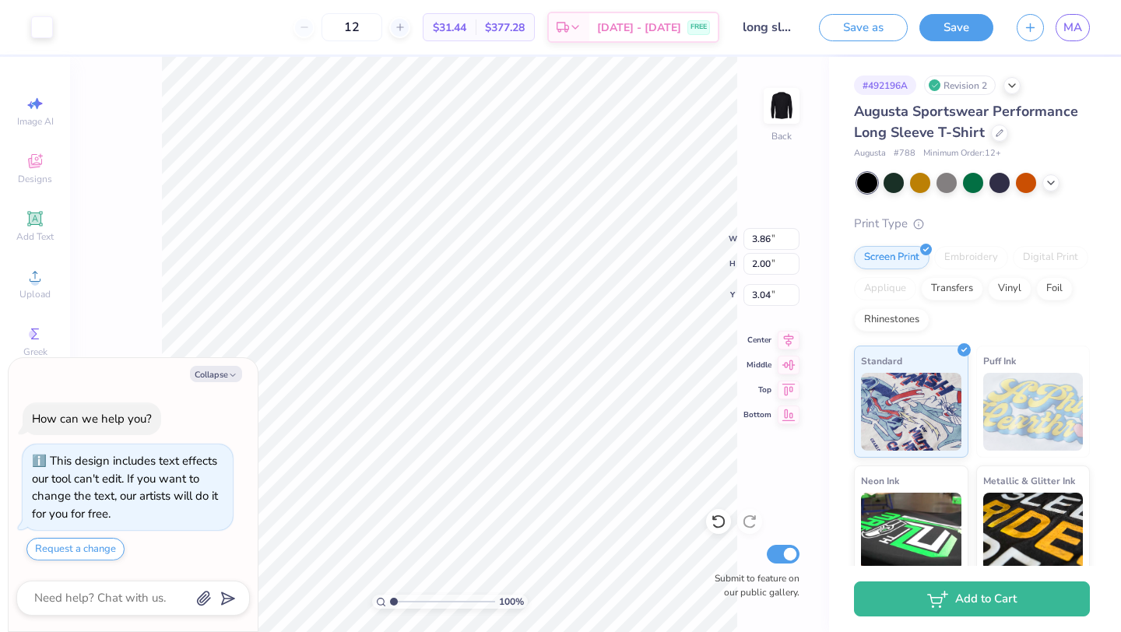
type textarea "x"
type input "3.00"
click at [968, 30] on button "Save" at bounding box center [956, 25] width 74 height 27
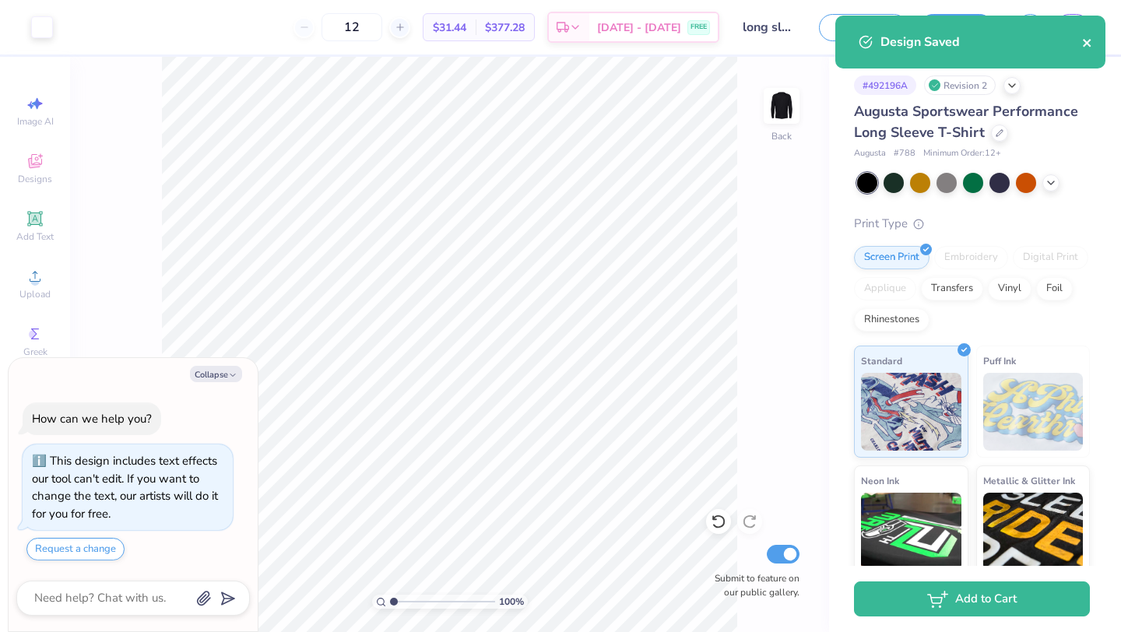
click at [1088, 42] on icon "close" at bounding box center [1087, 43] width 11 height 12
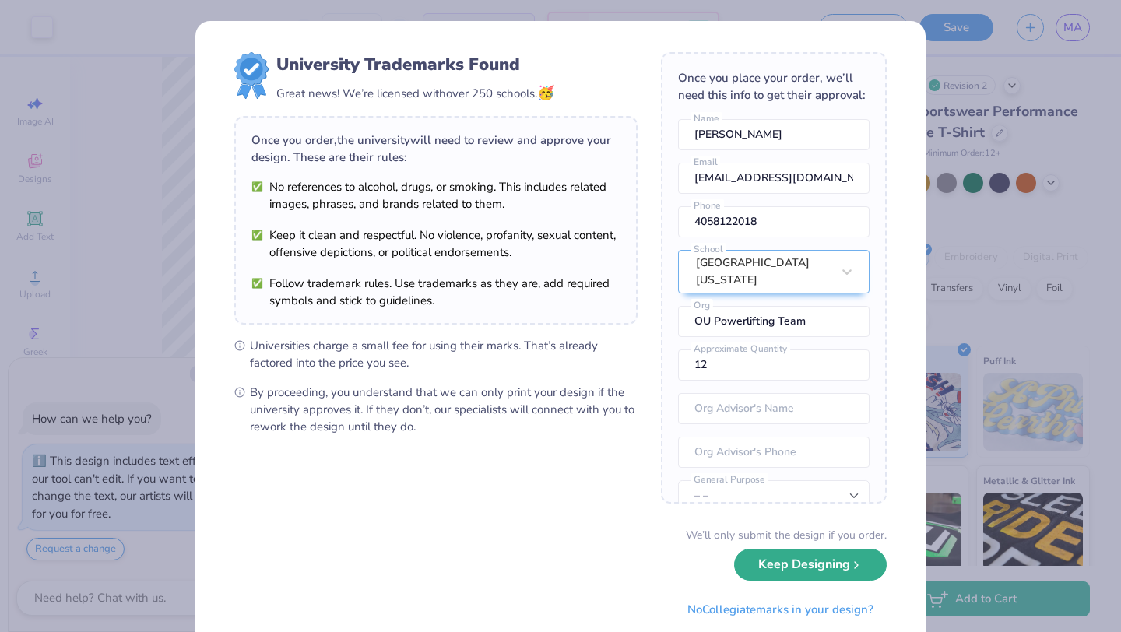
click at [806, 578] on button "Keep Designing" at bounding box center [810, 565] width 153 height 32
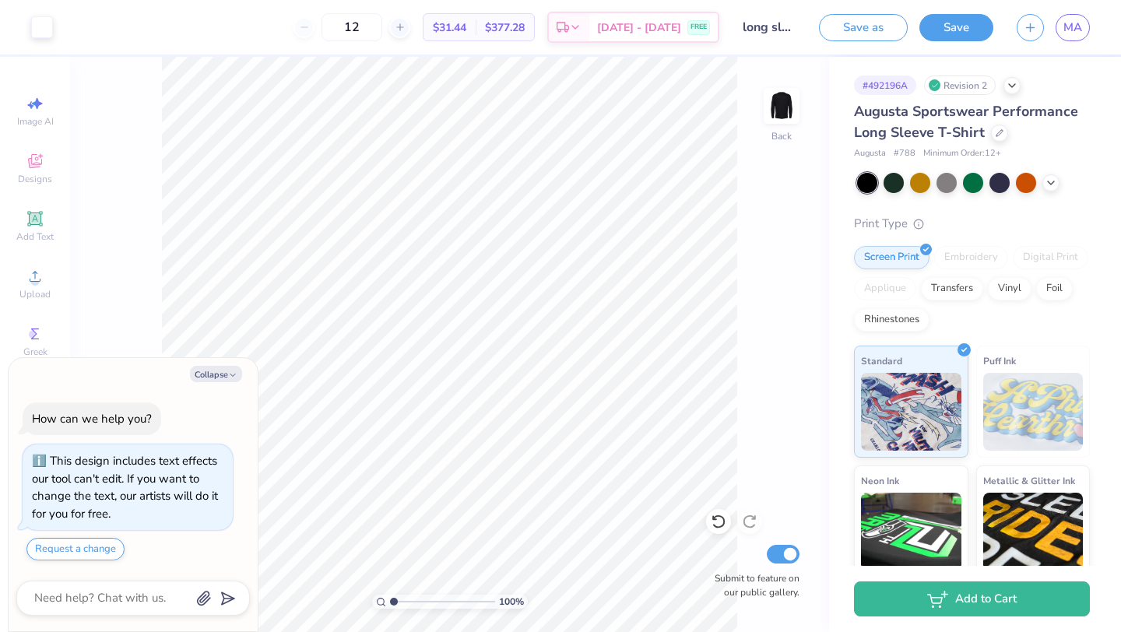
type textarea "x"
click at [1066, 35] on span "MA" at bounding box center [1072, 28] width 19 height 18
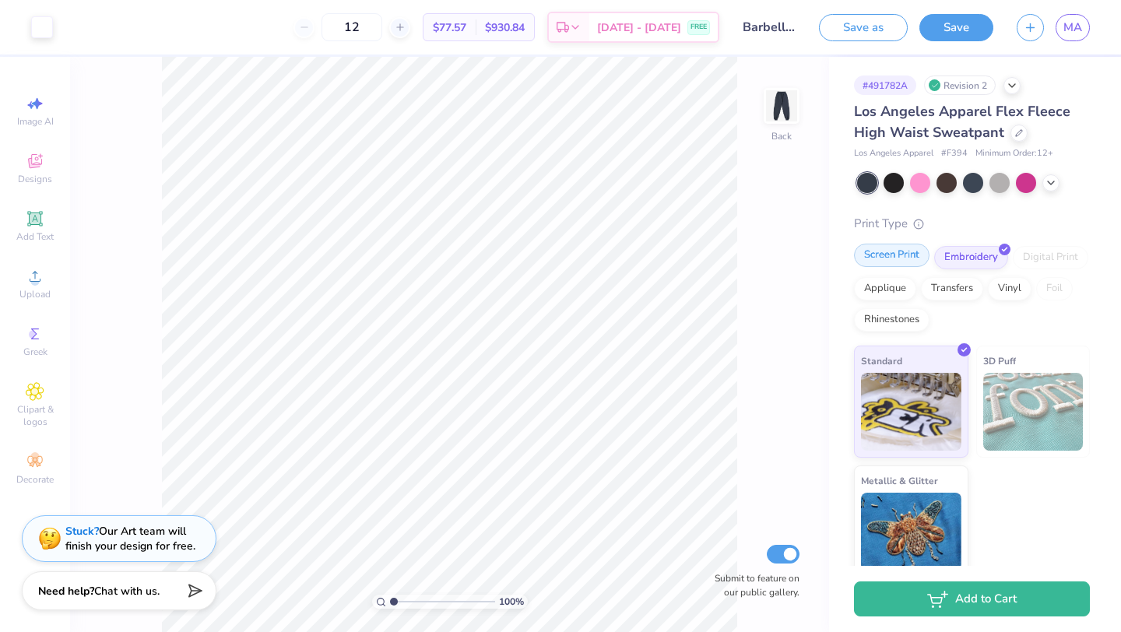
click at [890, 264] on div "Screen Print" at bounding box center [892, 255] width 76 height 23
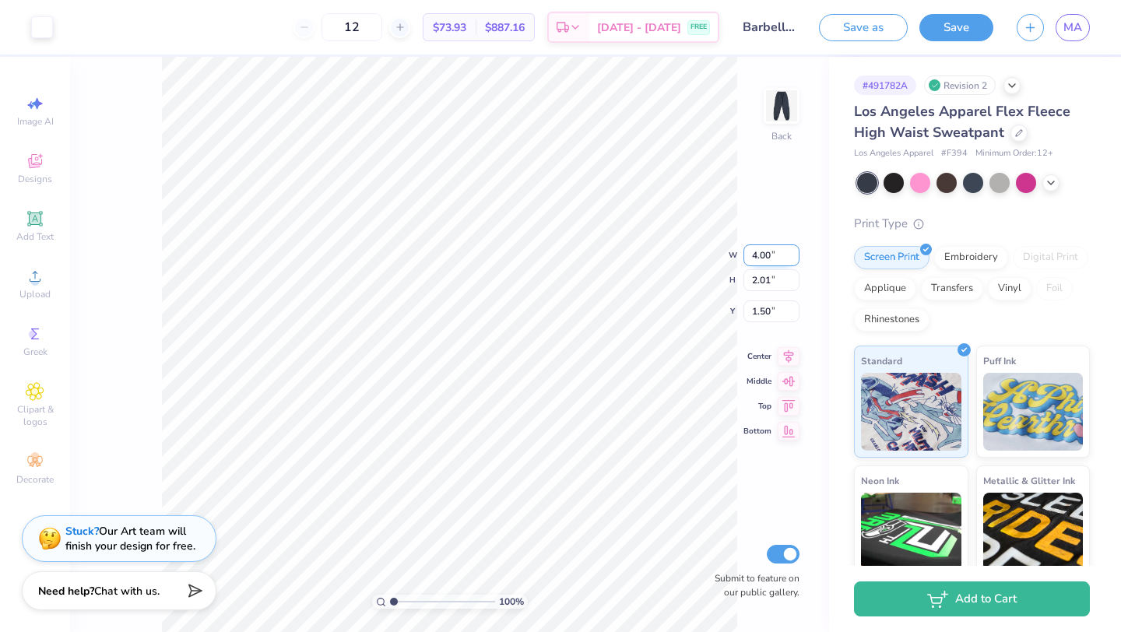
click at [754, 250] on input "4.00" at bounding box center [771, 255] width 56 height 22
paste input "3.86"
type input "3.86"
click at [758, 247] on input "4.00" at bounding box center [771, 255] width 56 height 22
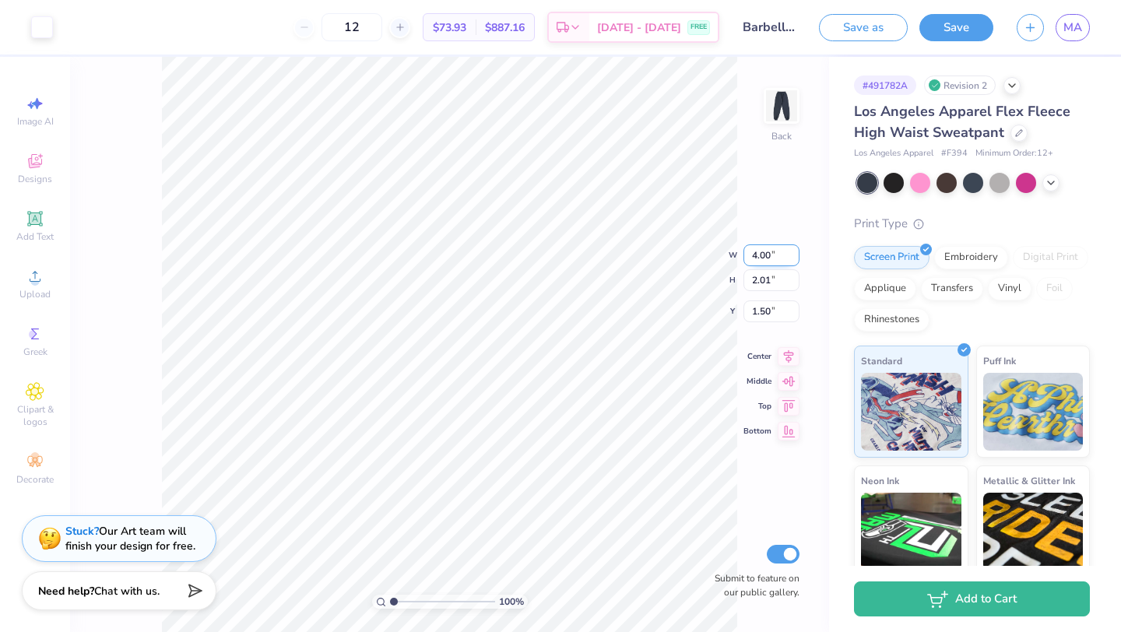
click at [758, 247] on input "4.00" at bounding box center [771, 255] width 56 height 22
paste input "3.86"
type input "3.86"
type input "1.94"
type input "1.54"
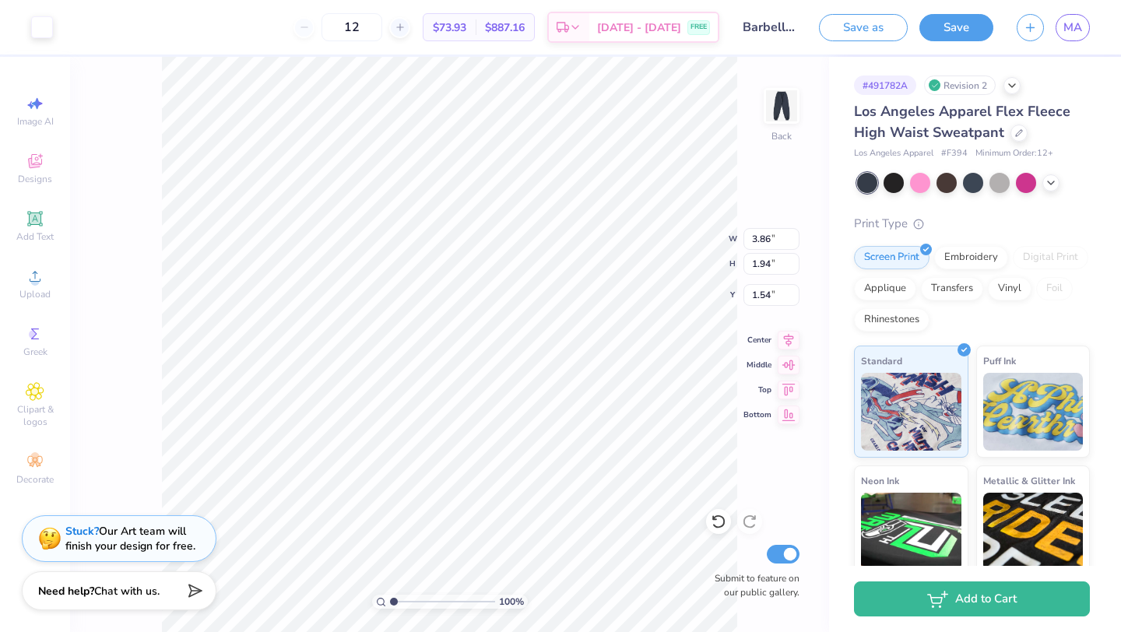
type input "1.10"
click at [976, 31] on button "Save" at bounding box center [956, 25] width 74 height 27
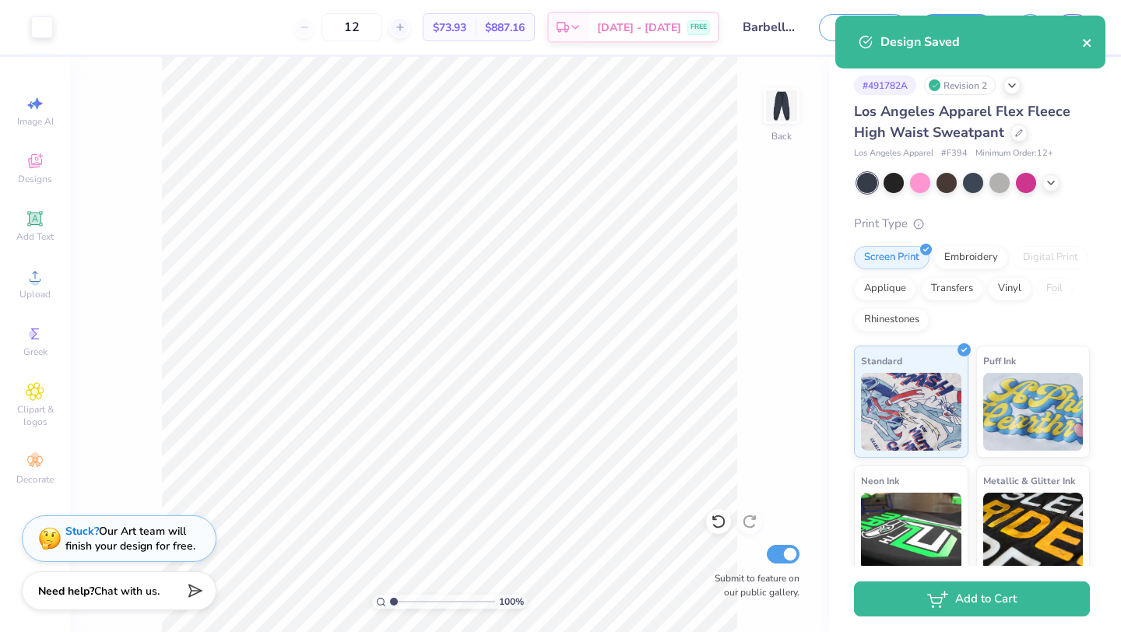
click at [1087, 36] on button "close" at bounding box center [1087, 42] width 11 height 19
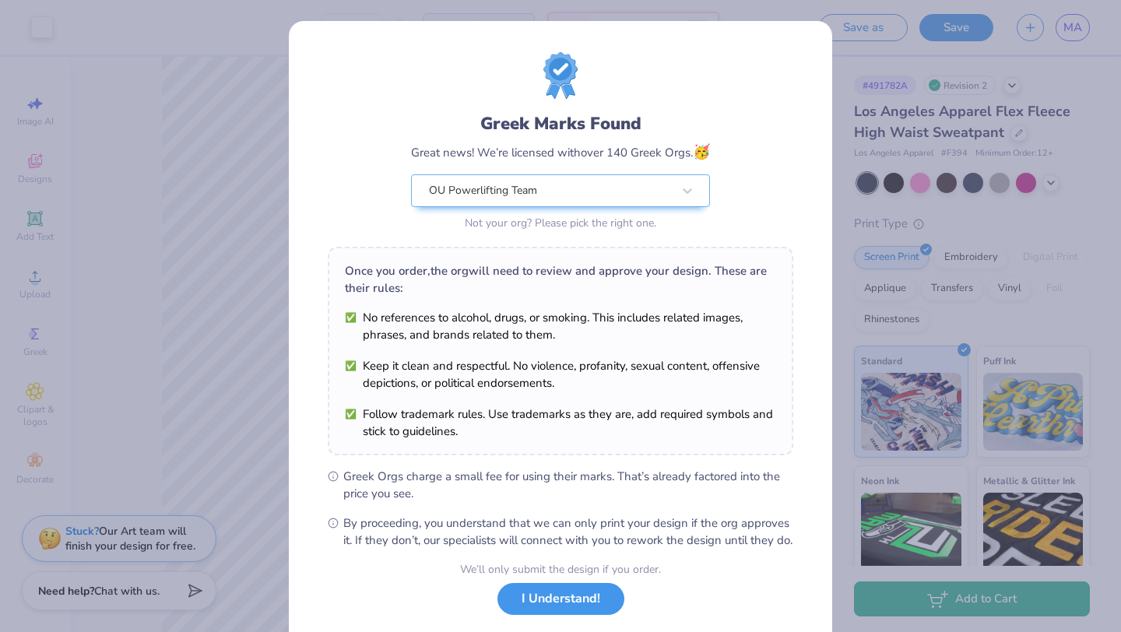
click at [574, 611] on button "I Understand!" at bounding box center [560, 599] width 127 height 32
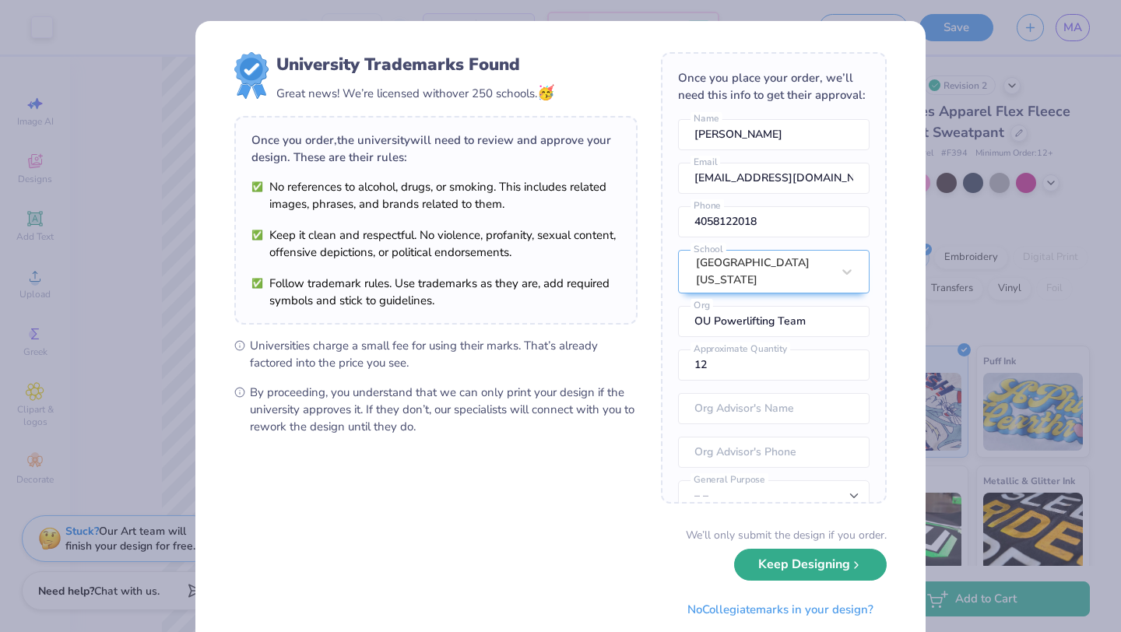
click at [757, 567] on button "Keep Designing" at bounding box center [810, 565] width 153 height 32
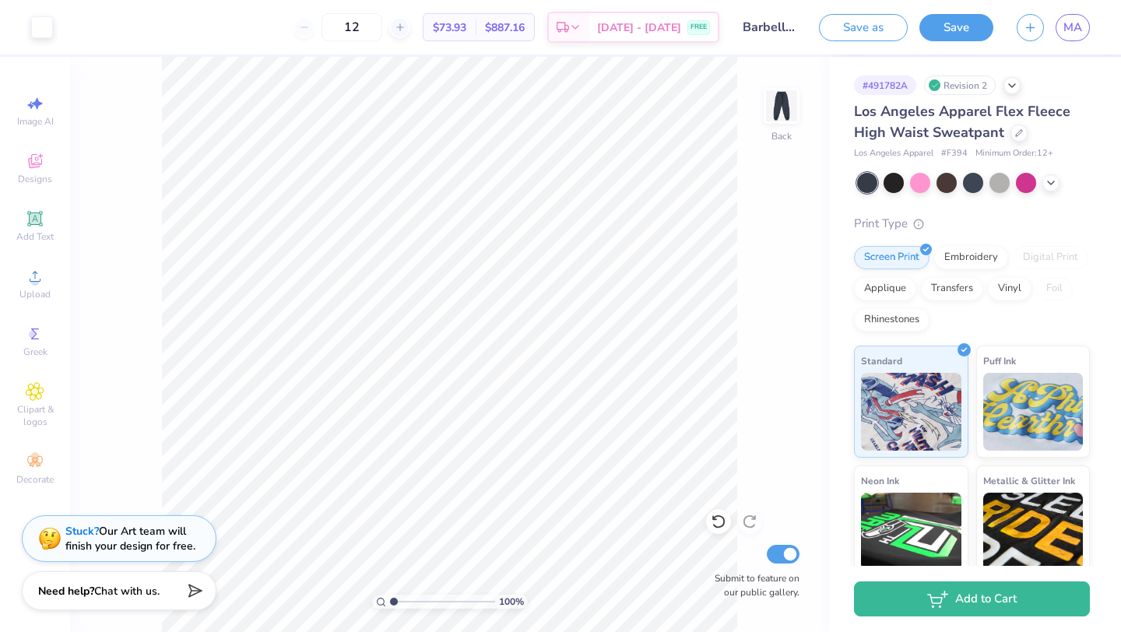
click at [1071, 41] on div "Save as Save MA" at bounding box center [970, 27] width 302 height 54
click at [1072, 40] on link "MA" at bounding box center [1073, 27] width 34 height 27
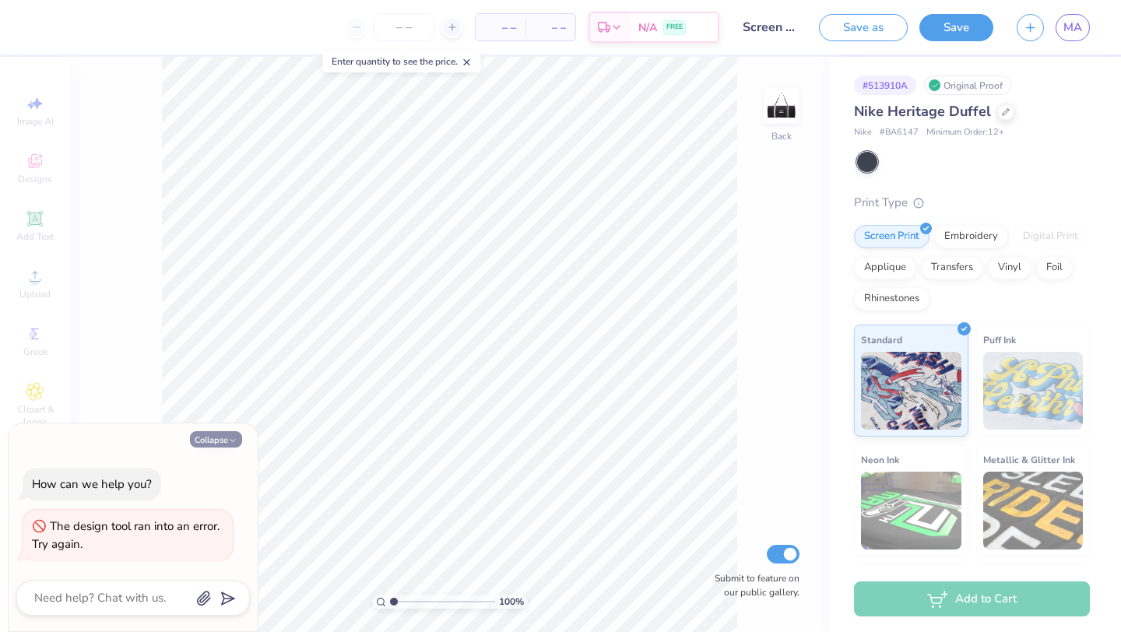
click at [237, 439] on icon "button" at bounding box center [232, 440] width 9 height 9
type textarea "x"
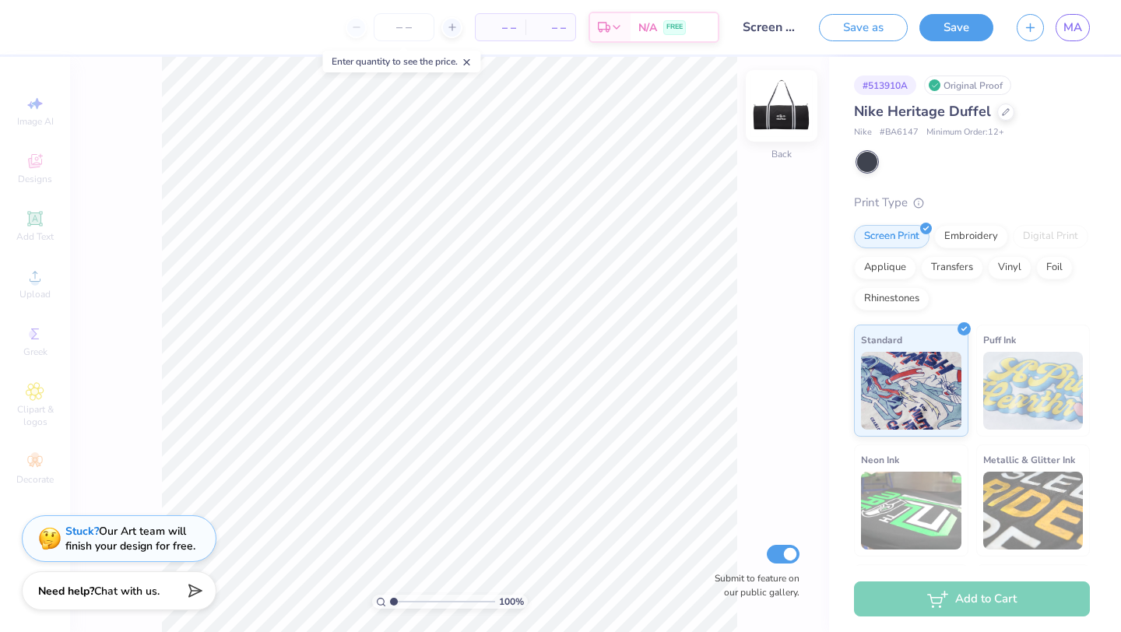
click at [783, 118] on img at bounding box center [781, 106] width 62 height 62
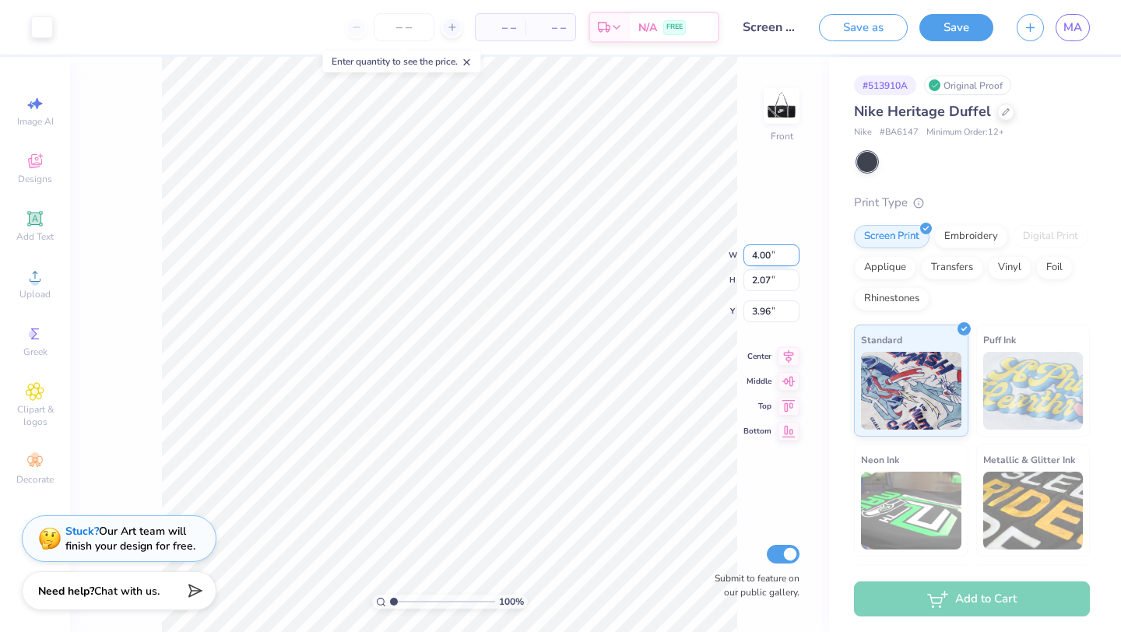
click at [759, 260] on input "4.00" at bounding box center [771, 255] width 56 height 22
paste input "3.86"
type input "3.86"
type input "2.00"
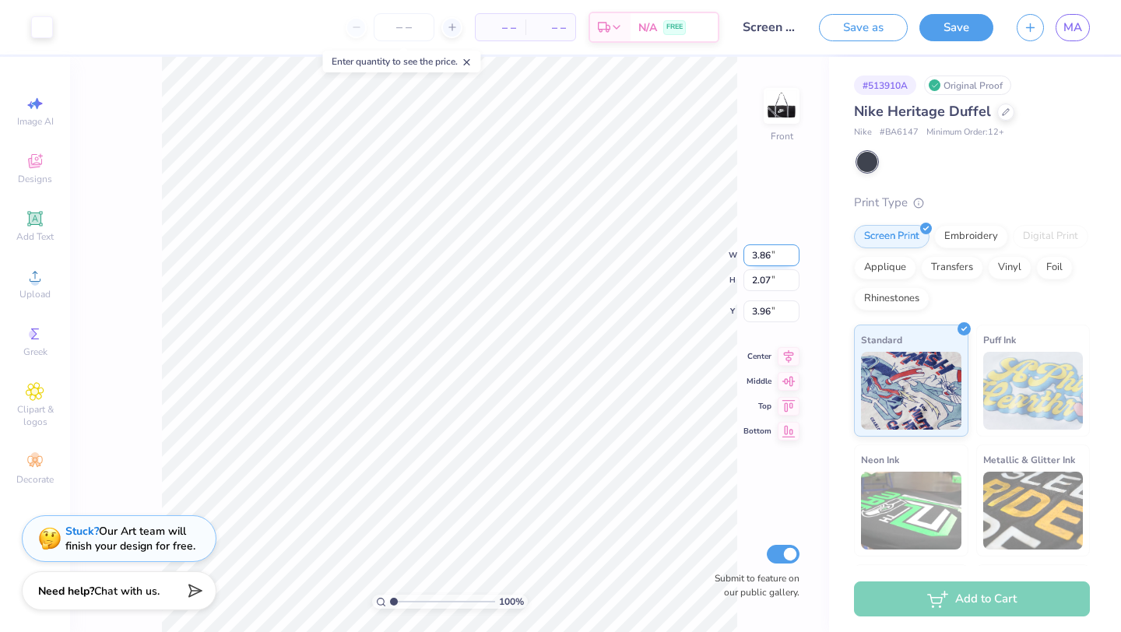
type input "4.00"
click at [968, 27] on button "Save" at bounding box center [956, 25] width 74 height 27
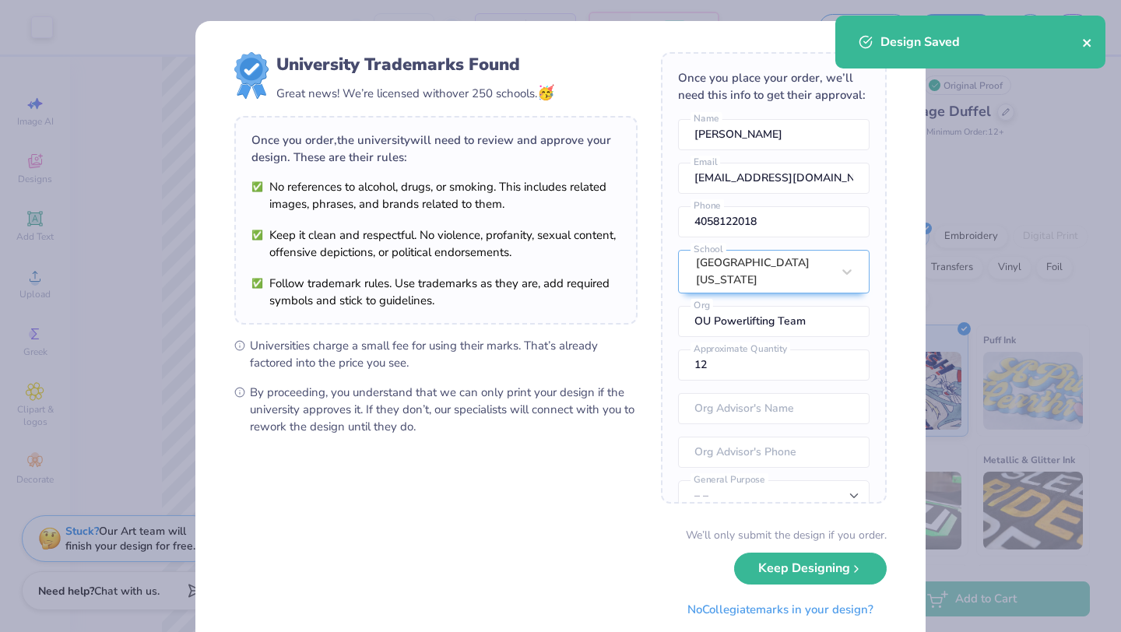
click at [1088, 44] on icon "close" at bounding box center [1087, 43] width 8 height 8
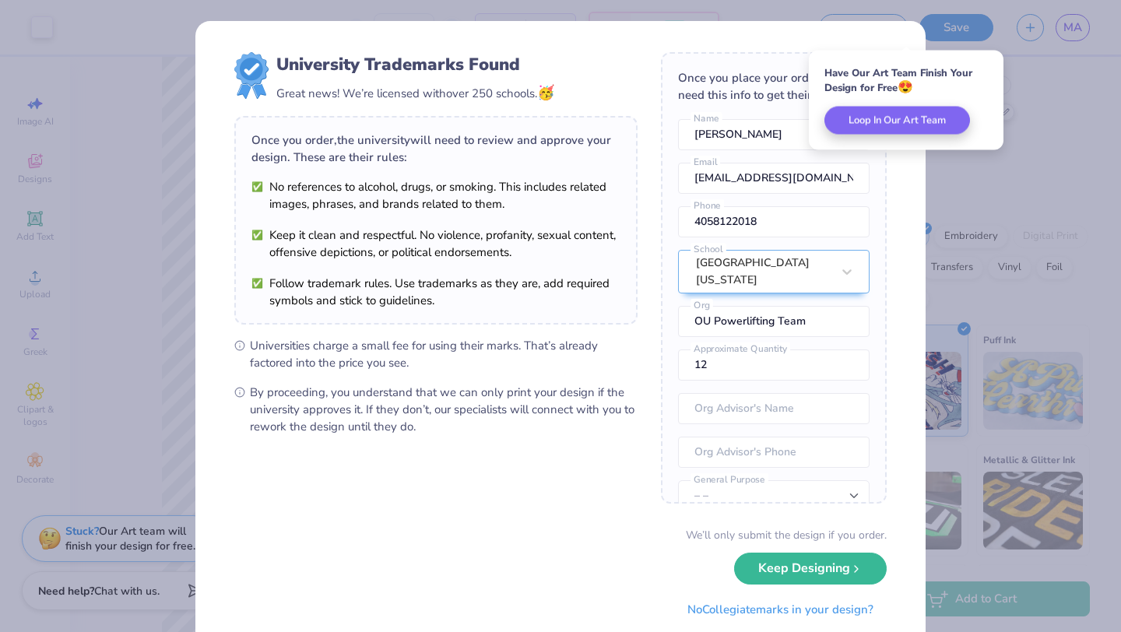
click at [841, 581] on div "We’ll only submit the design if you order. Keep Designing No Collegiate marks i…" at bounding box center [560, 576] width 652 height 98
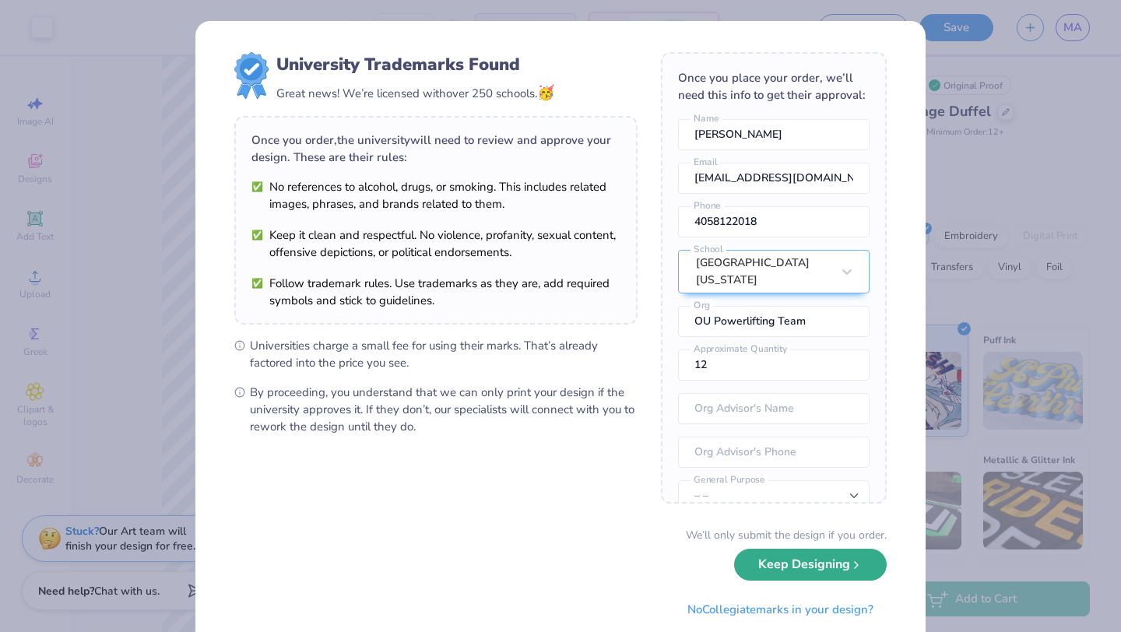
click at [840, 567] on button "Keep Designing" at bounding box center [810, 565] width 153 height 32
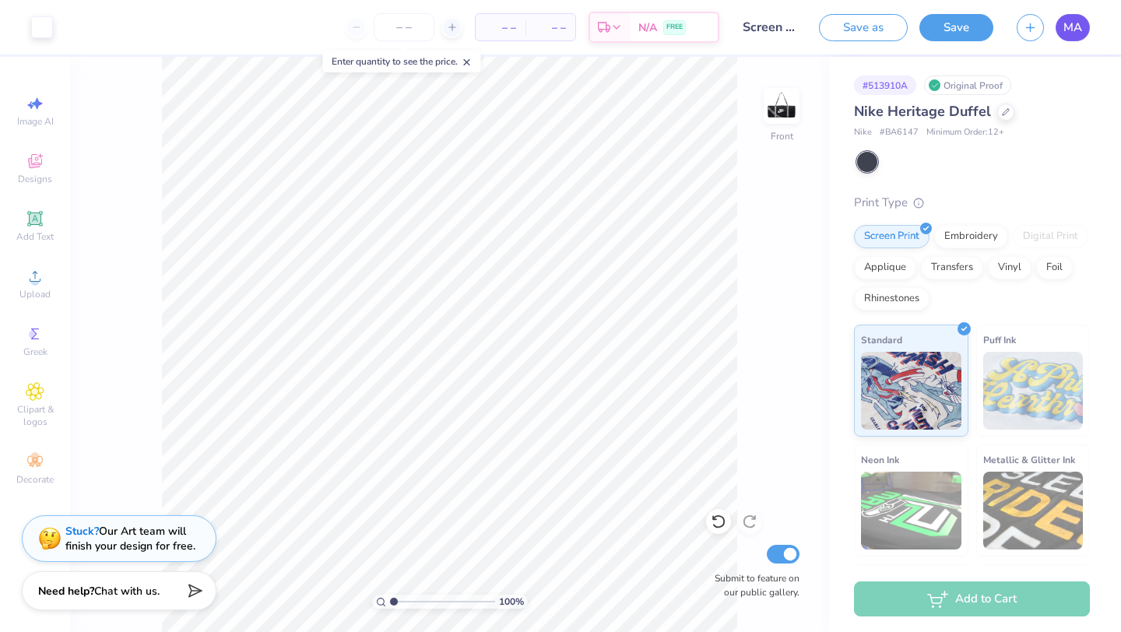
click at [1076, 16] on link "MA" at bounding box center [1073, 27] width 34 height 27
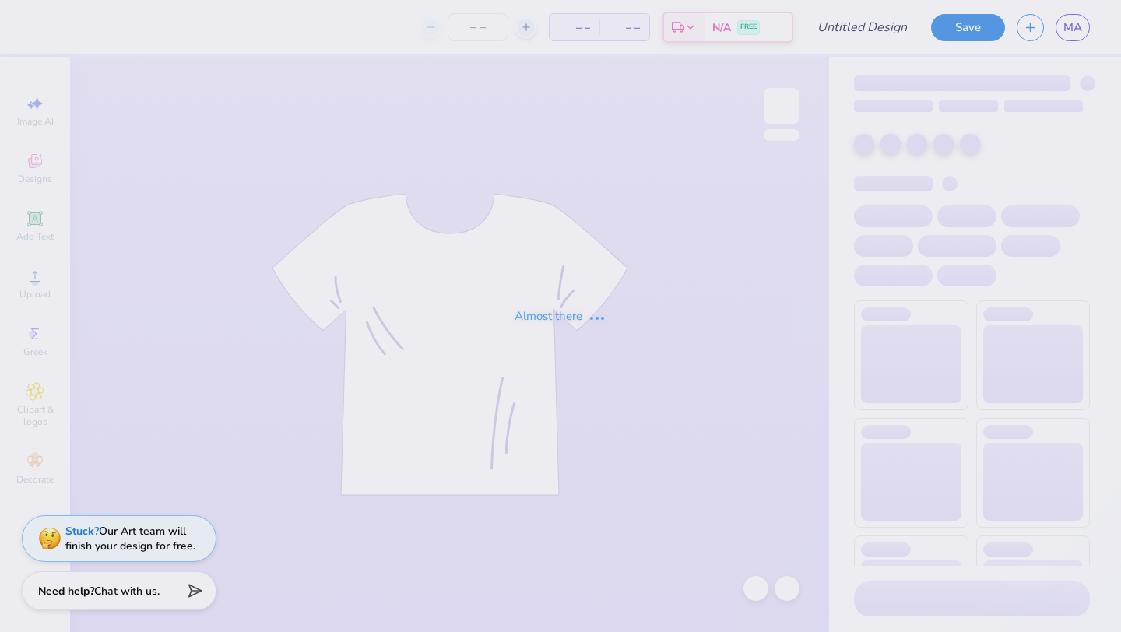
type input "Barbell Nike Backpack"
type input "12"
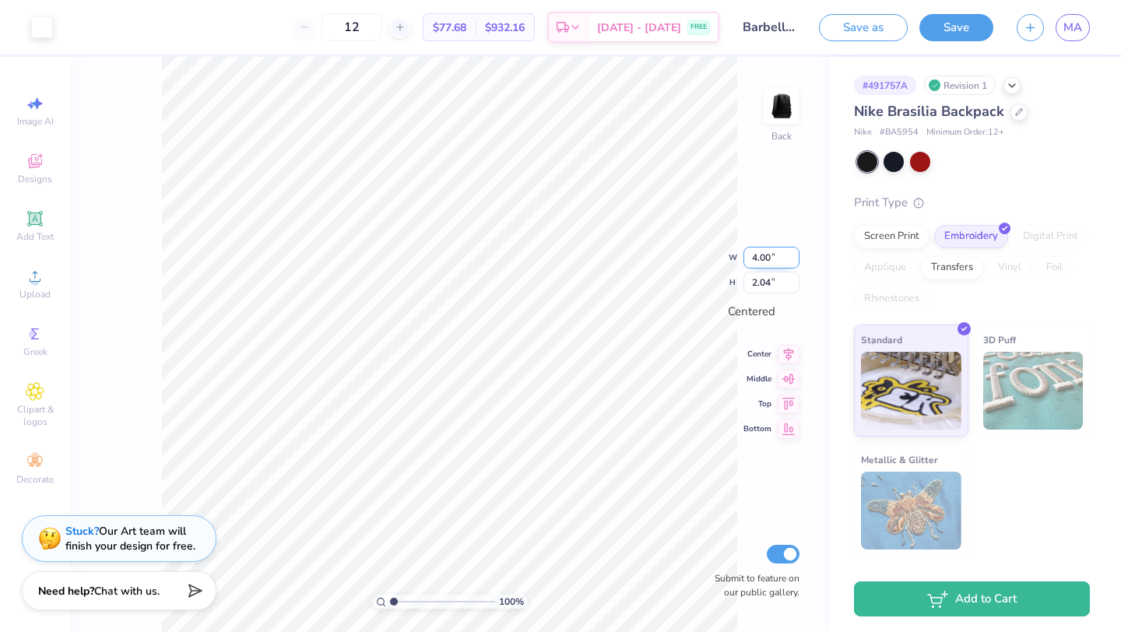
click at [774, 260] on input "4.00" at bounding box center [771, 258] width 56 height 22
paste input "3.86"
type input "3.86"
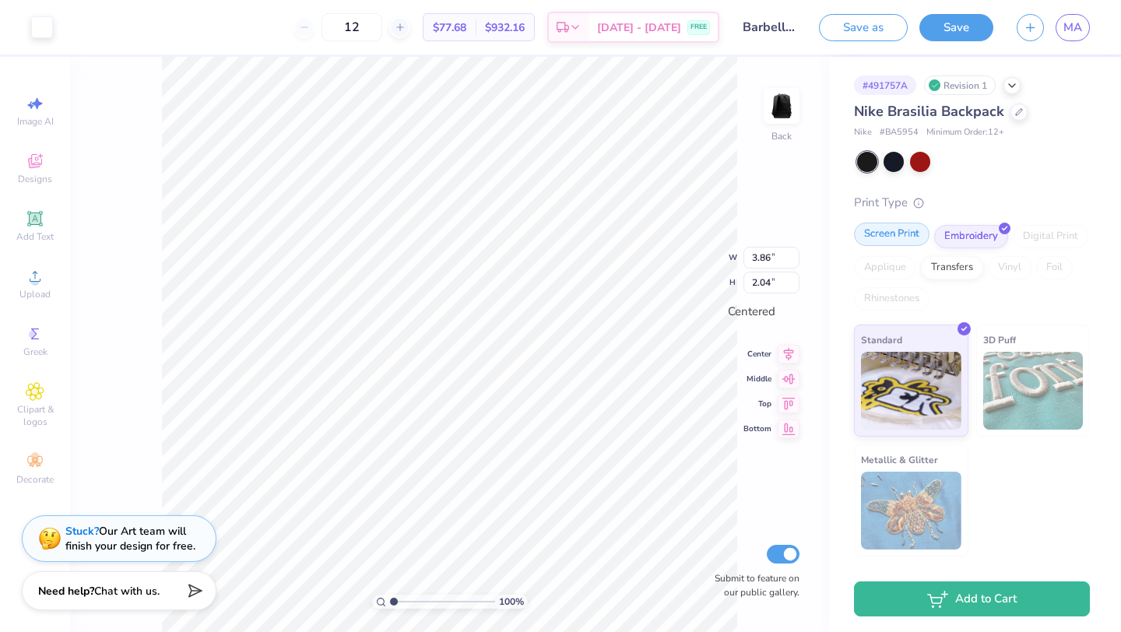
click at [876, 232] on div "Screen Print" at bounding box center [892, 234] width 76 height 23
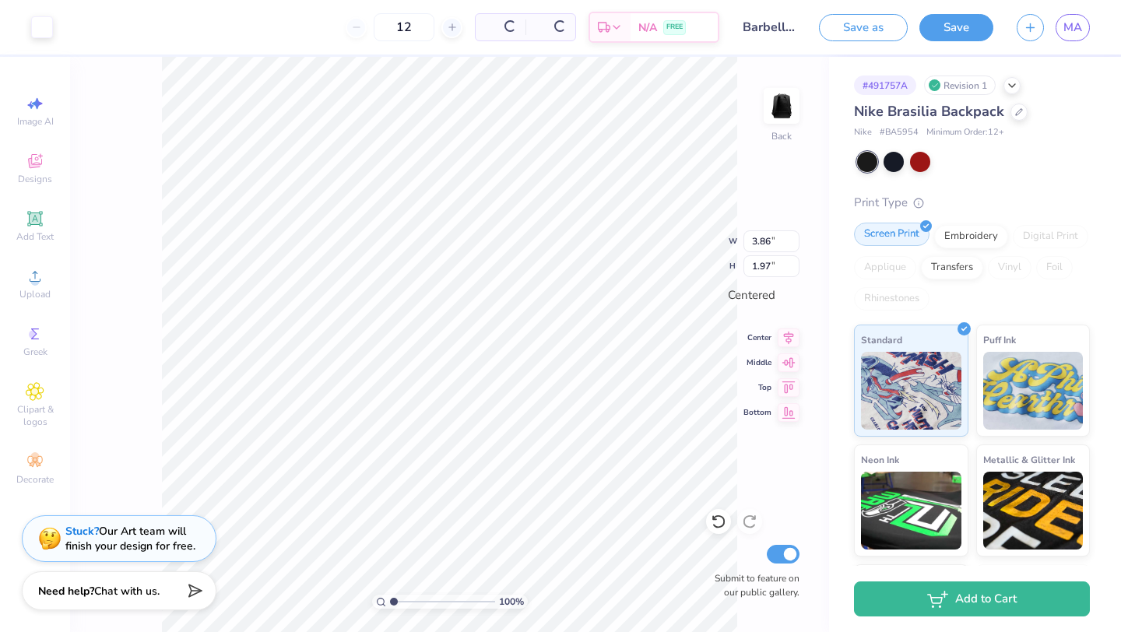
type input "1.97"
click at [766, 205] on div "100 % Back W 3.86 3.86 " H 1.97 1.97 " Centered Center Middle Top Bottom Submit…" at bounding box center [449, 344] width 759 height 575
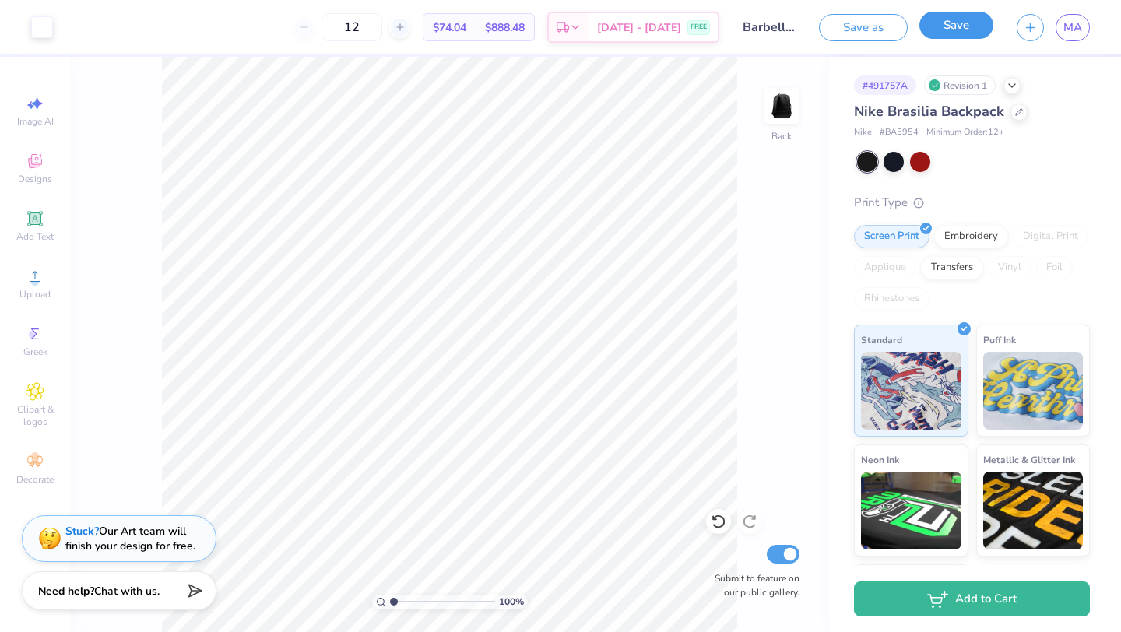
click at [949, 33] on button "Save" at bounding box center [956, 25] width 74 height 27
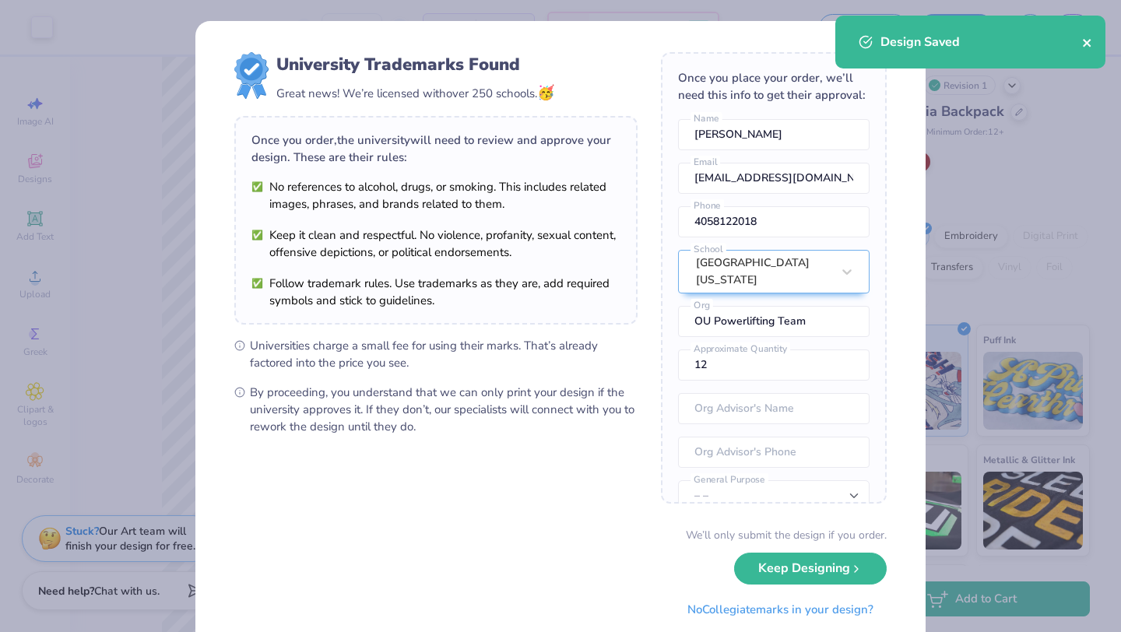
click at [1089, 45] on icon "close" at bounding box center [1087, 43] width 8 height 8
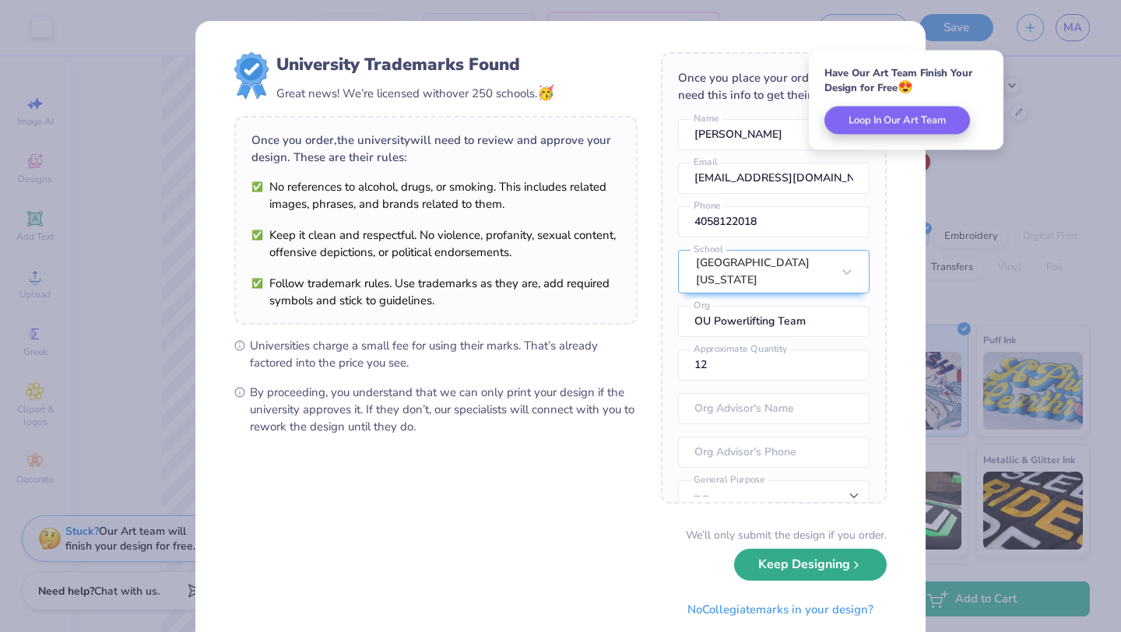
click at [845, 567] on button "Keep Designing" at bounding box center [810, 565] width 153 height 32
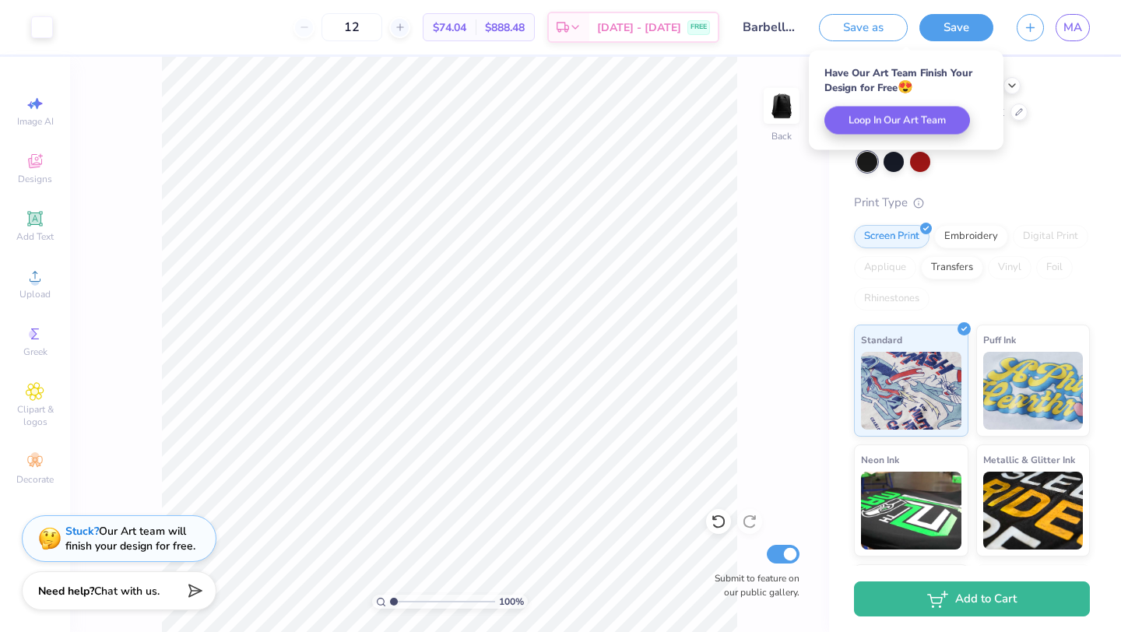
click at [1084, 40] on div "MA" at bounding box center [1073, 27] width 34 height 27
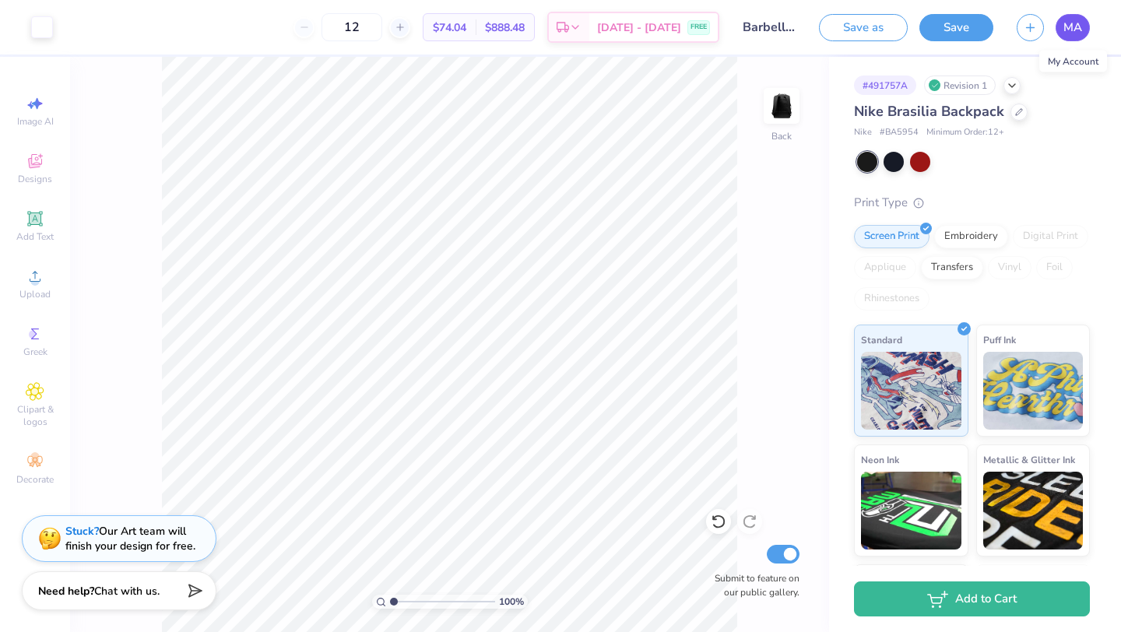
click at [1080, 30] on span "MA" at bounding box center [1072, 28] width 19 height 18
